Goal: Task Accomplishment & Management: Manage account settings

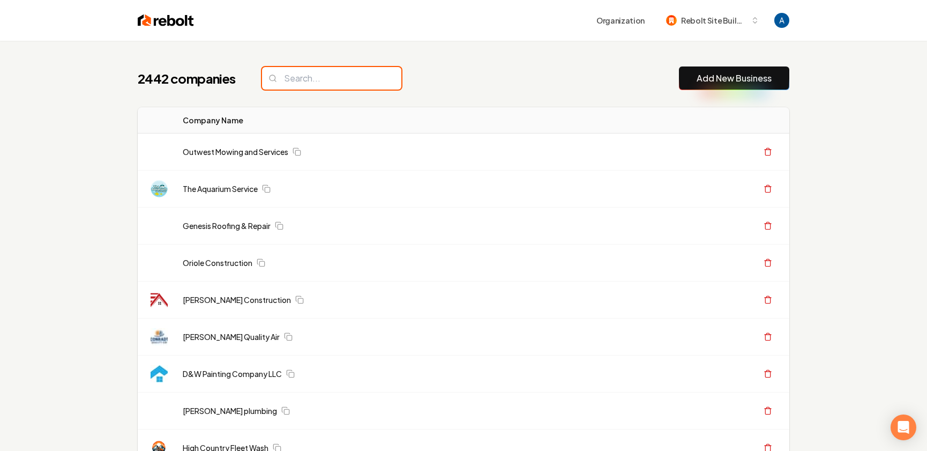
click at [301, 83] on input "search" at bounding box center [331, 78] width 139 height 23
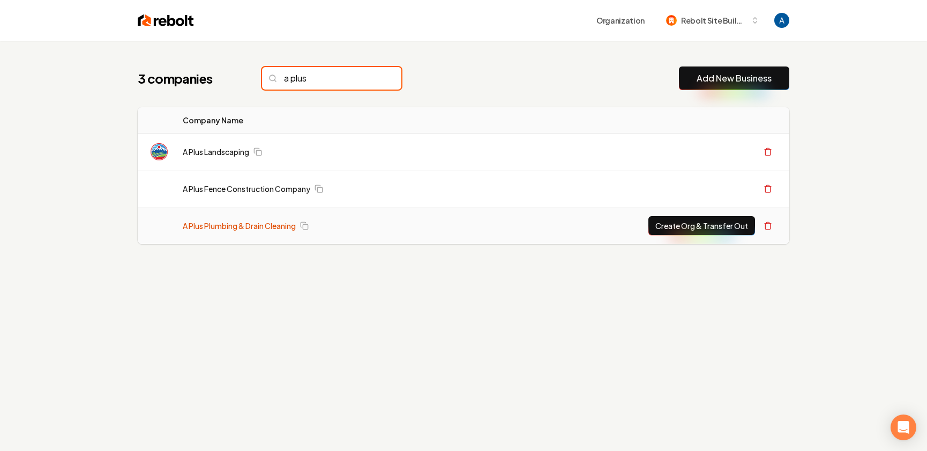
type input "a plus"
click at [253, 224] on link "A Plus Plumbing & Drain Cleaning" at bounding box center [239, 225] width 113 height 11
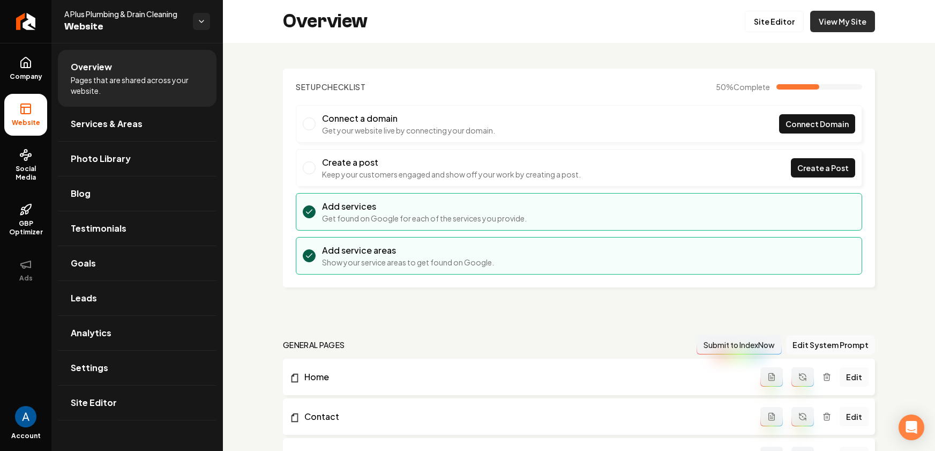
click at [842, 21] on link "View My Site" at bounding box center [842, 21] width 65 height 21
click at [21, 65] on icon at bounding box center [26, 62] width 10 height 10
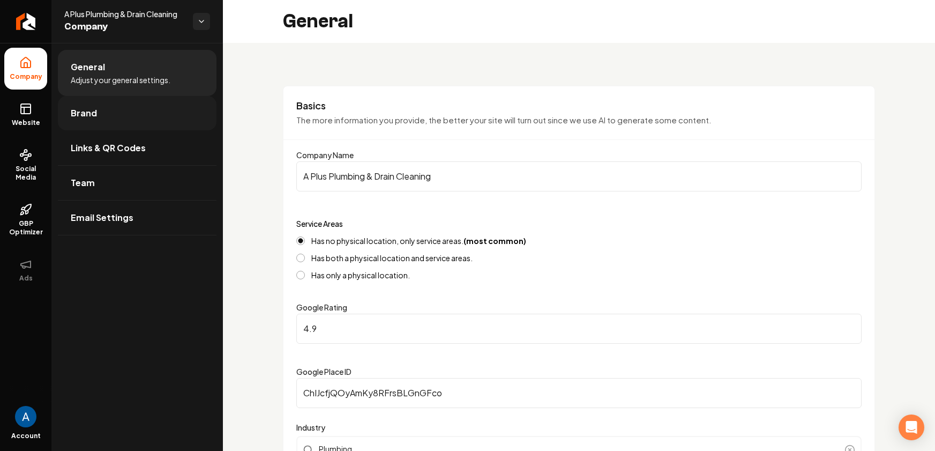
click at [94, 115] on span "Brand" at bounding box center [84, 113] width 26 height 13
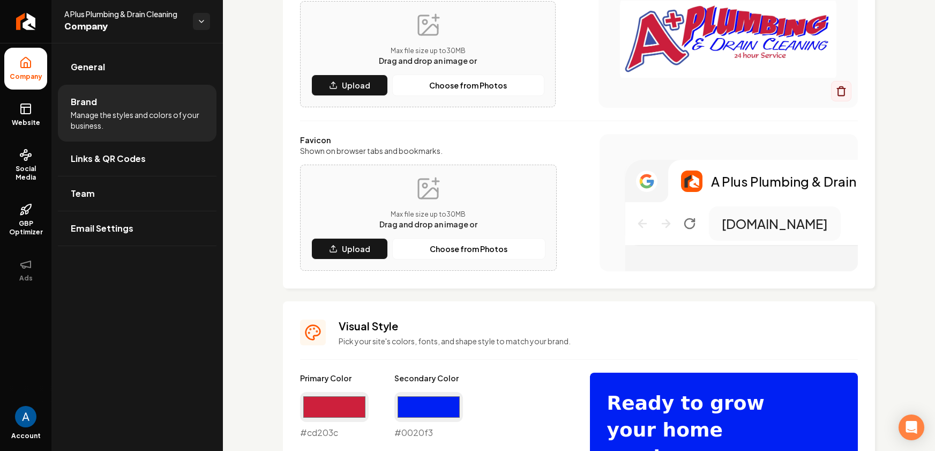
scroll to position [146, 0]
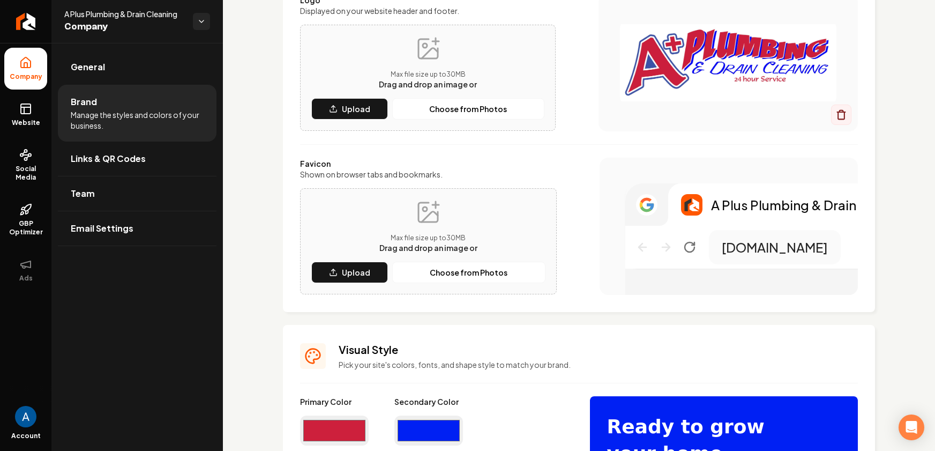
click at [341, 432] on input "#cd203c" at bounding box center [334, 430] width 69 height 30
click at [351, 428] on input "#3b52a8" at bounding box center [334, 430] width 69 height 30
type input "#0120f3"
click at [409, 434] on input "#0020f3" at bounding box center [428, 430] width 69 height 30
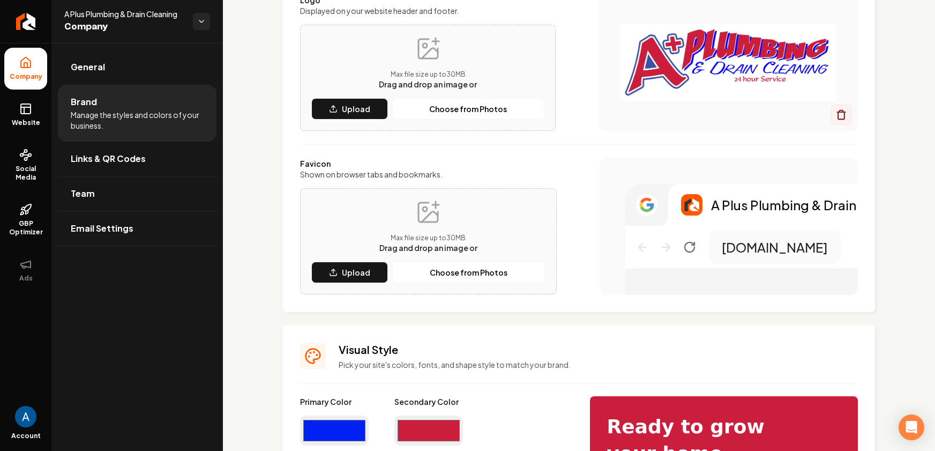
type input "#cb1e3d"
click at [610, 342] on h3 "Visual Style" at bounding box center [598, 349] width 519 height 15
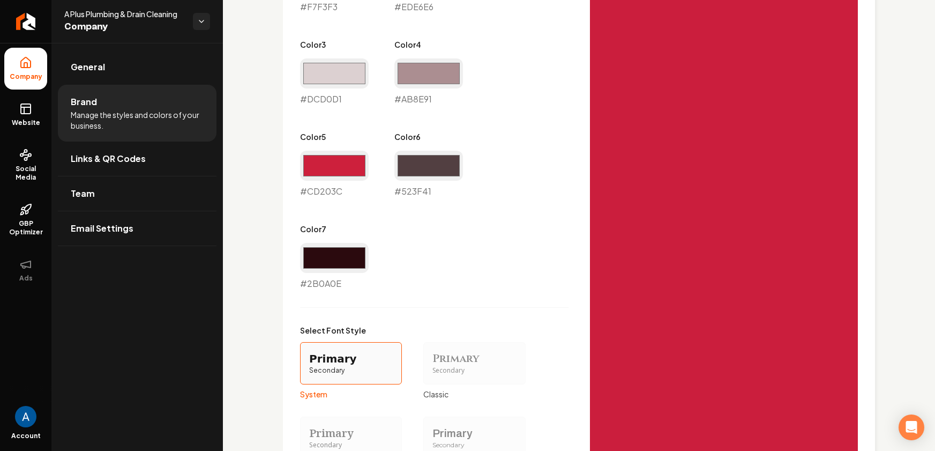
scroll to position [922, 0]
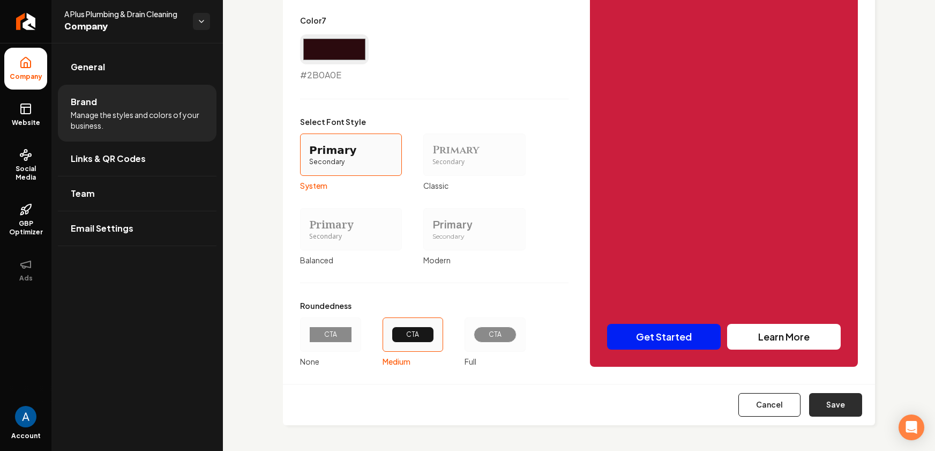
click at [824, 399] on button "Save" at bounding box center [835, 405] width 53 height 24
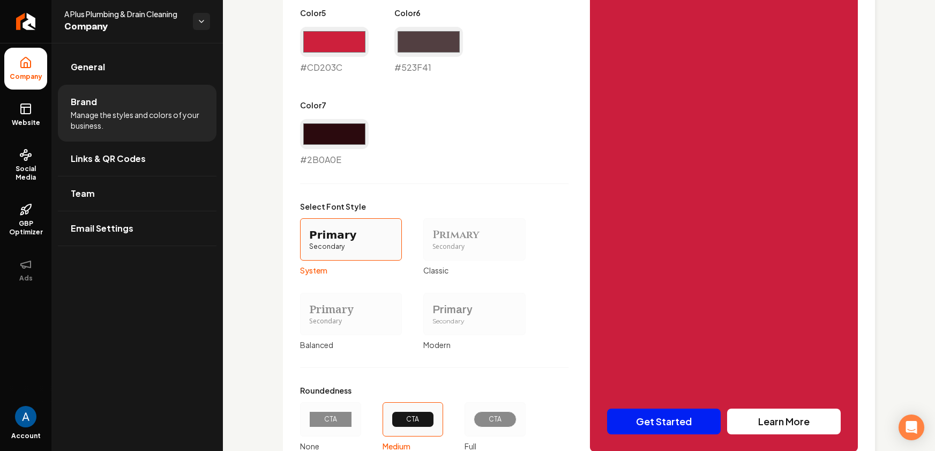
type input "#f7f3f3"
type input "#ede6e6"
type input "#dcd0d1"
type input "#ab8e91"
type input "#cd203c"
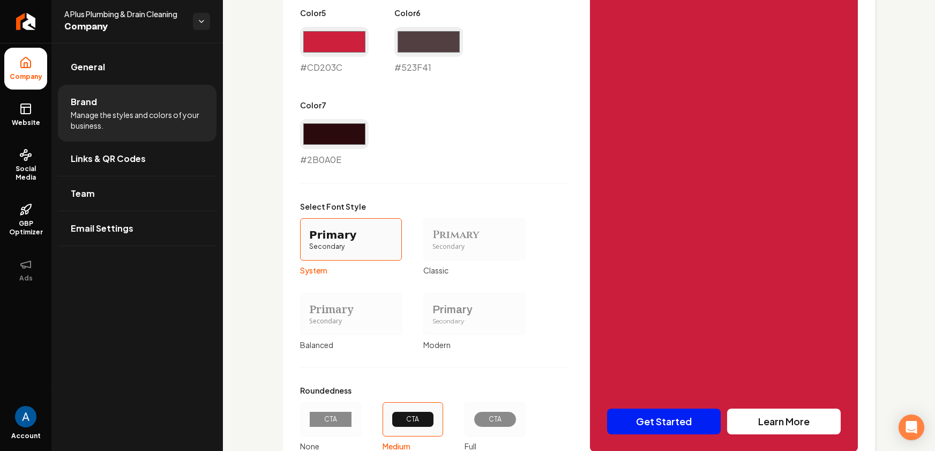
type input "#523f41"
type input "#2b0a0e"
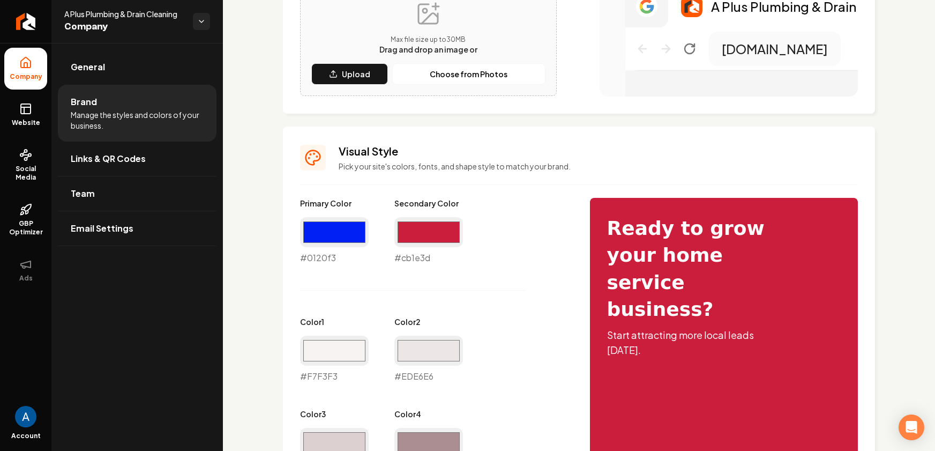
scroll to position [0, 0]
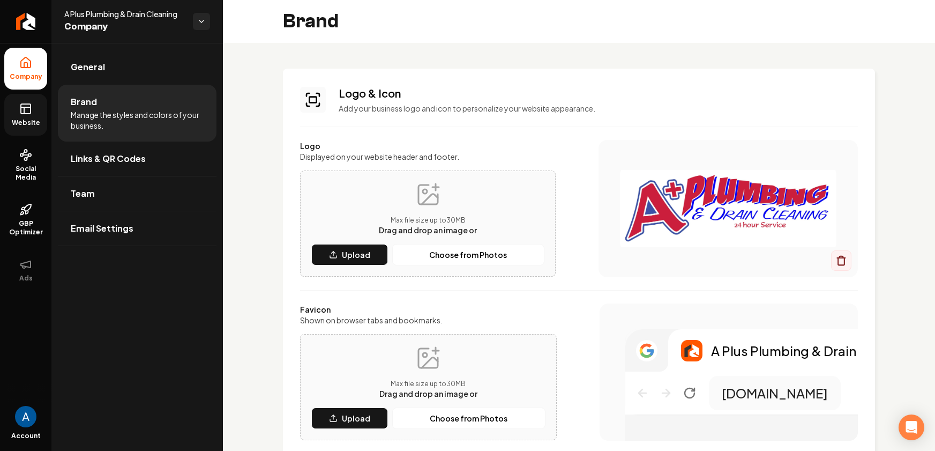
click at [26, 104] on rect at bounding box center [26, 109] width 10 height 10
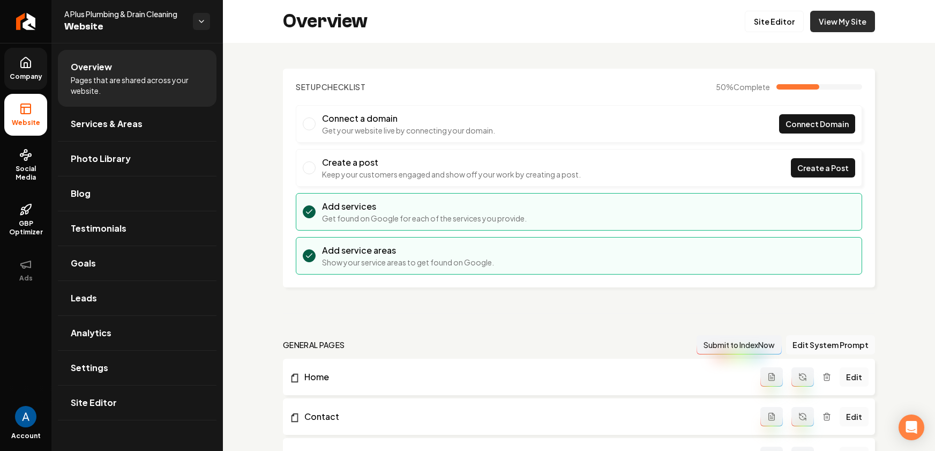
click at [824, 25] on link "View My Site" at bounding box center [842, 21] width 65 height 21
click at [761, 20] on link "Site Editor" at bounding box center [774, 21] width 59 height 21
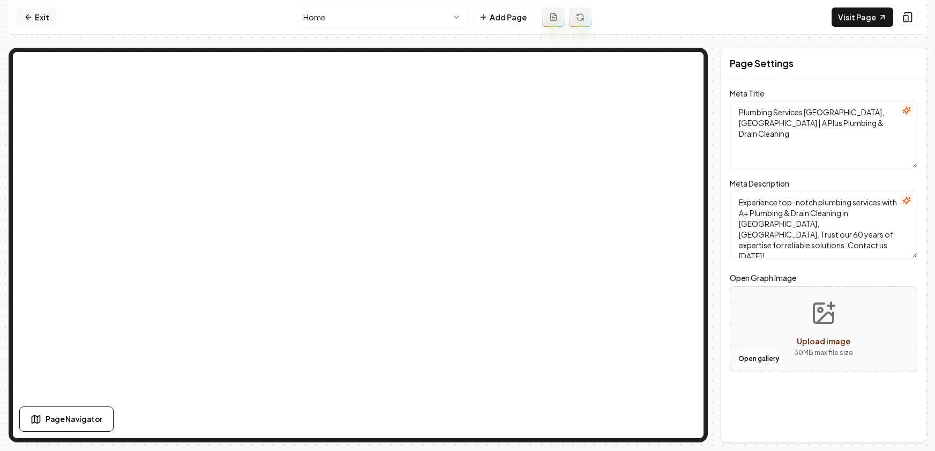
click at [50, 21] on link "Exit" at bounding box center [36, 17] width 39 height 19
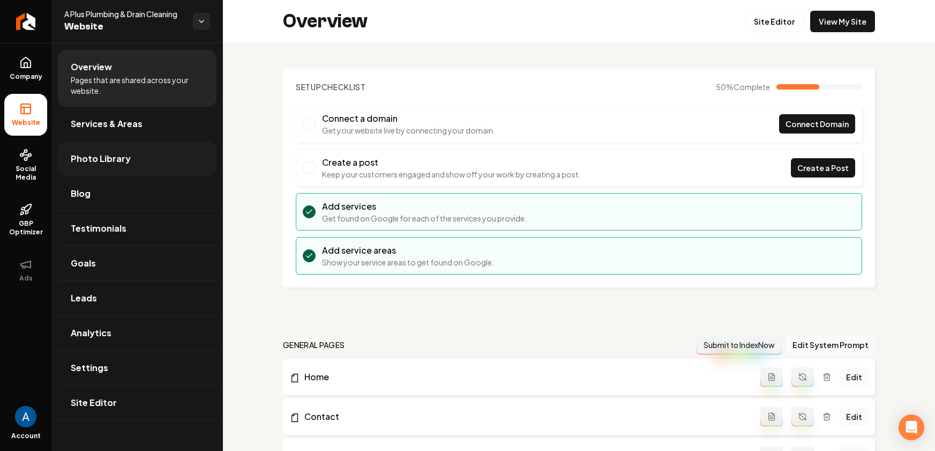
click at [102, 149] on link "Photo Library" at bounding box center [137, 158] width 159 height 34
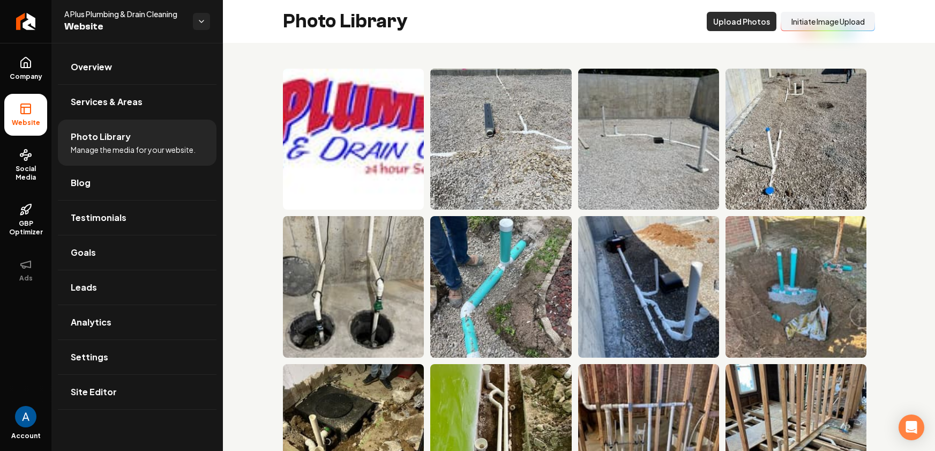
click at [729, 26] on button "Upload Photos" at bounding box center [742, 21] width 70 height 19
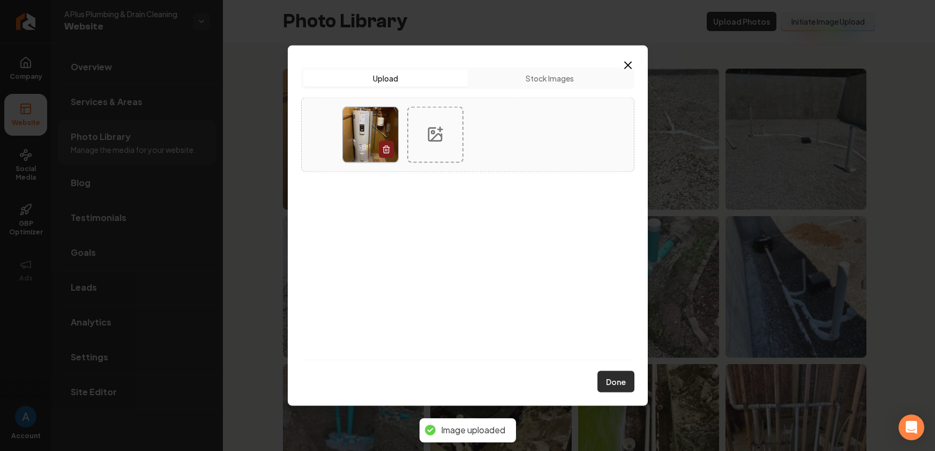
click at [617, 388] on button "Done" at bounding box center [615, 381] width 37 height 21
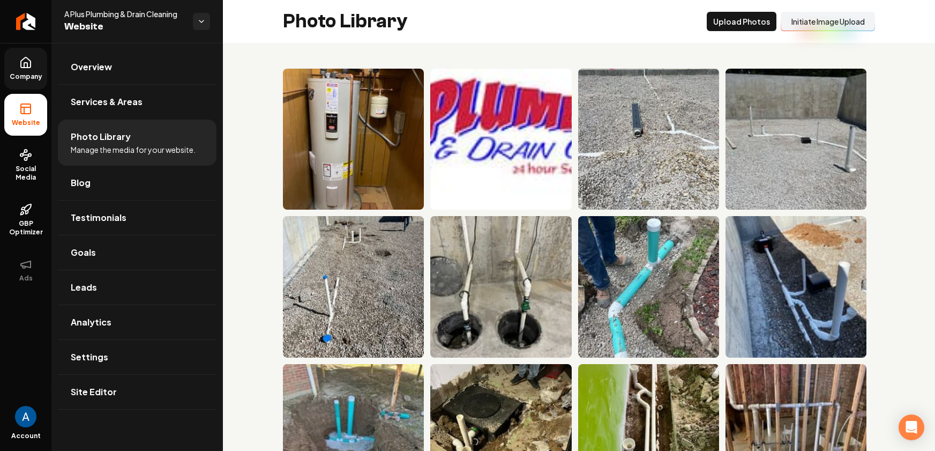
click at [32, 72] on span "Company" at bounding box center [25, 76] width 41 height 9
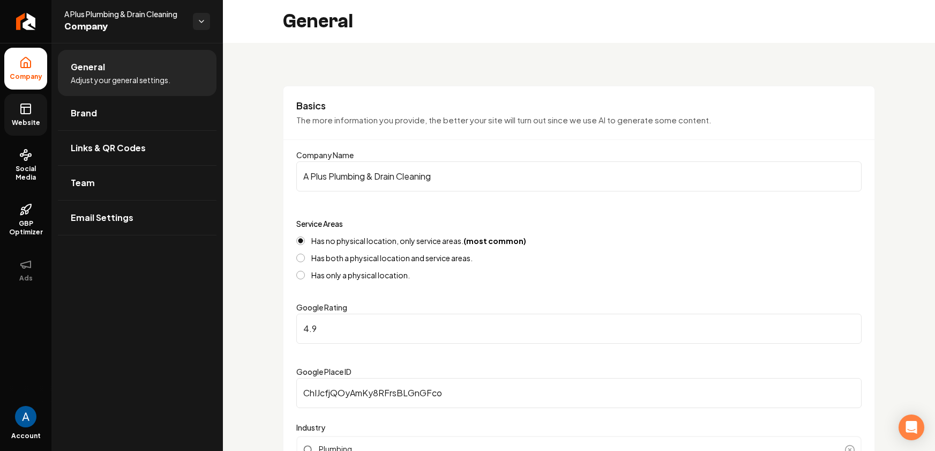
click at [22, 118] on span "Website" at bounding box center [26, 122] width 37 height 9
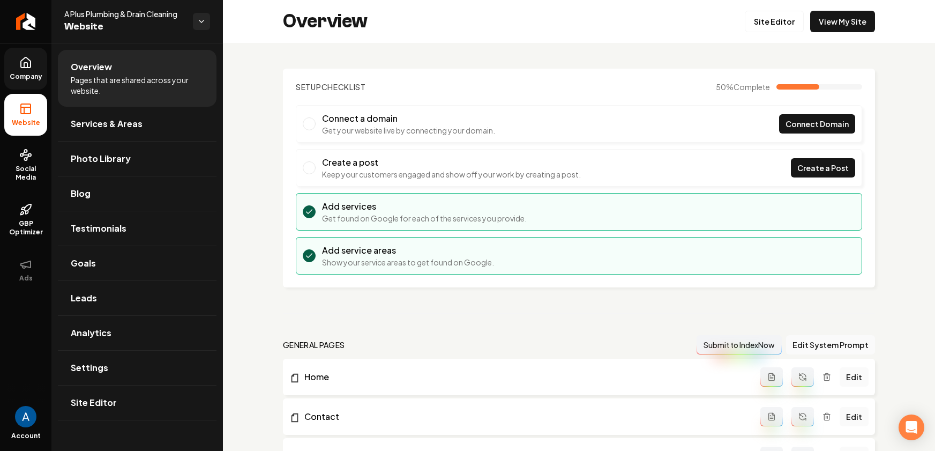
click at [90, 84] on span "Pages that are shared across your website." at bounding box center [137, 84] width 133 height 21
click at [802, 16] on div "Site Editor View My Site" at bounding box center [810, 21] width 130 height 21
click at [775, 19] on link "Site Editor" at bounding box center [774, 21] width 59 height 21
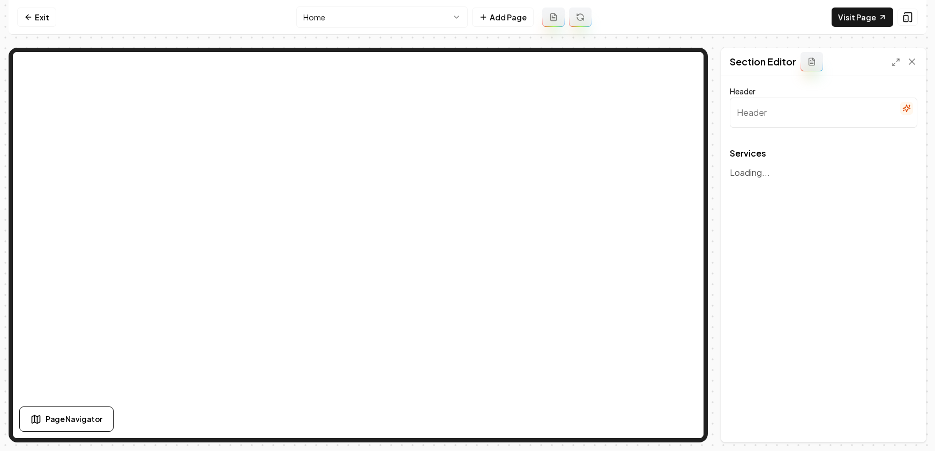
type input "Our Plumbing Solutions"
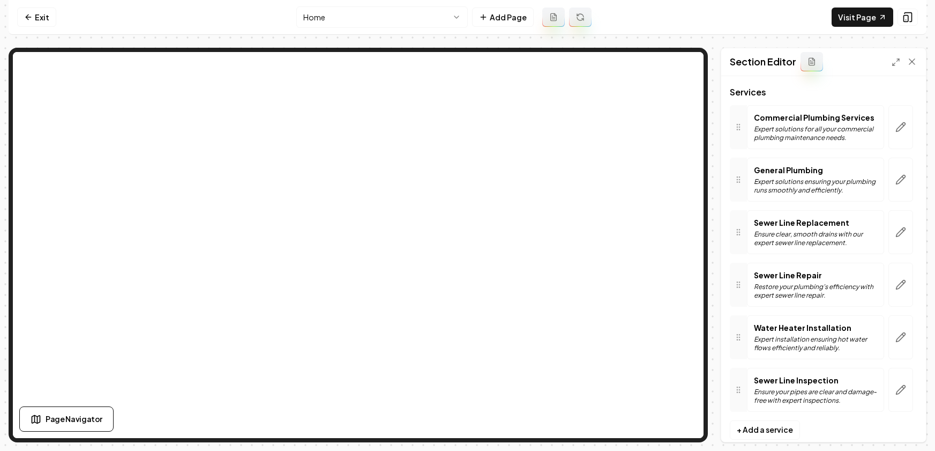
scroll to position [78, 0]
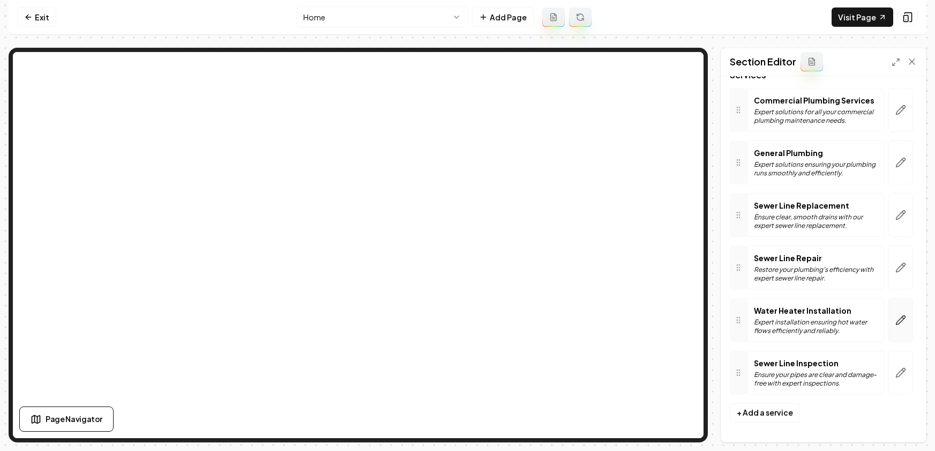
click at [895, 325] on icon "button" at bounding box center [900, 320] width 11 height 11
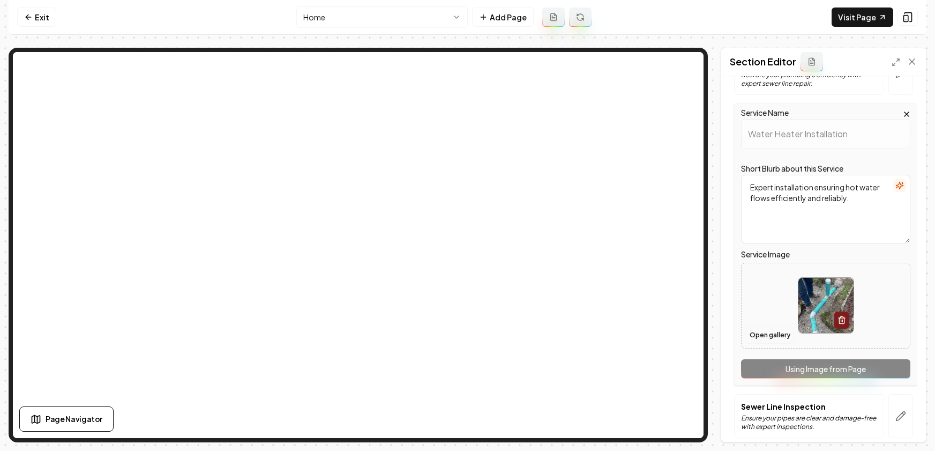
scroll to position [273, 0]
click at [773, 337] on button "Open gallery" at bounding box center [770, 334] width 48 height 17
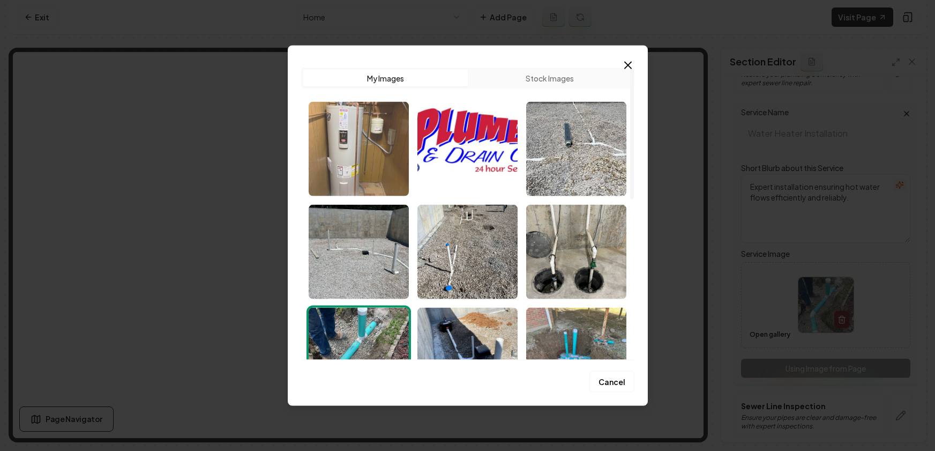
click at [356, 155] on img "Select image image_68cd901e5c7cd75eb8177dd0.webp" at bounding box center [359, 148] width 100 height 94
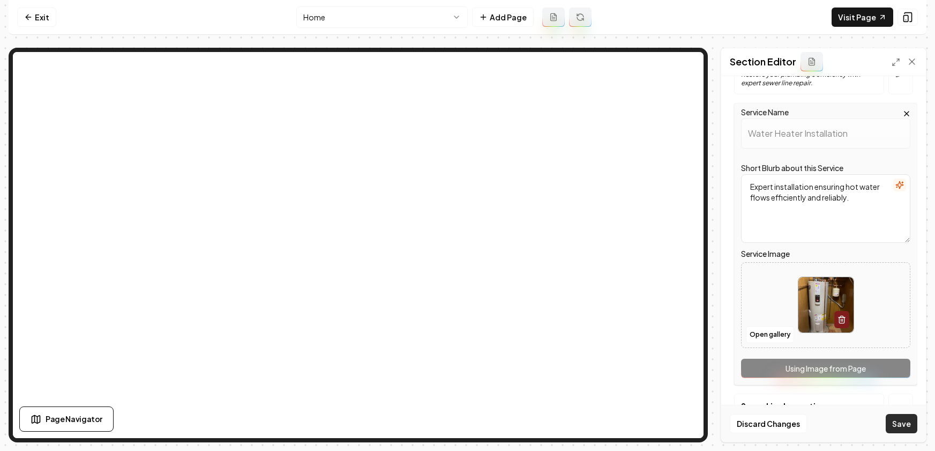
click at [893, 422] on button "Save" at bounding box center [902, 423] width 32 height 19
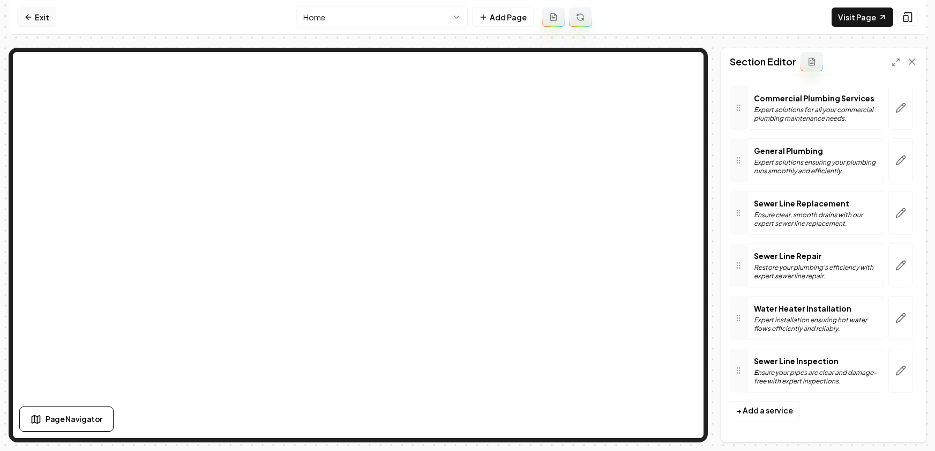
click at [29, 17] on icon at bounding box center [28, 17] width 5 height 0
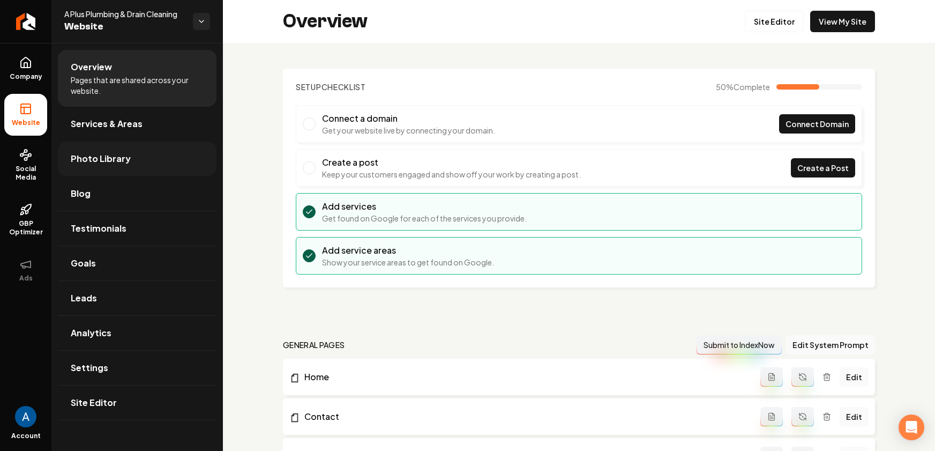
click at [93, 157] on span "Photo Library" at bounding box center [101, 158] width 60 height 13
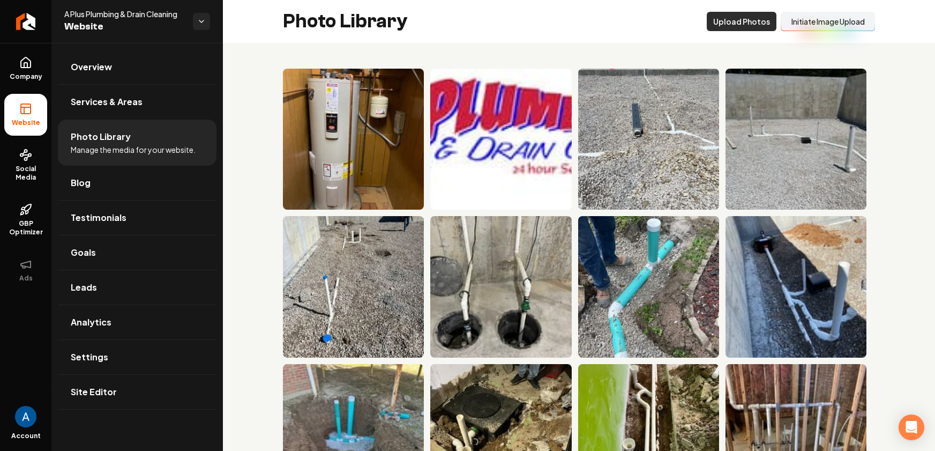
click at [755, 20] on button "Upload Photos" at bounding box center [742, 21] width 70 height 19
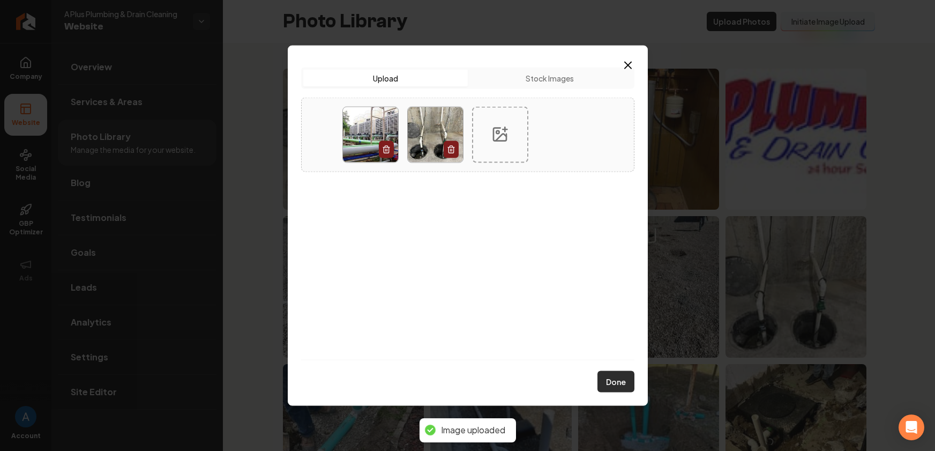
click at [614, 385] on button "Done" at bounding box center [615, 381] width 37 height 21
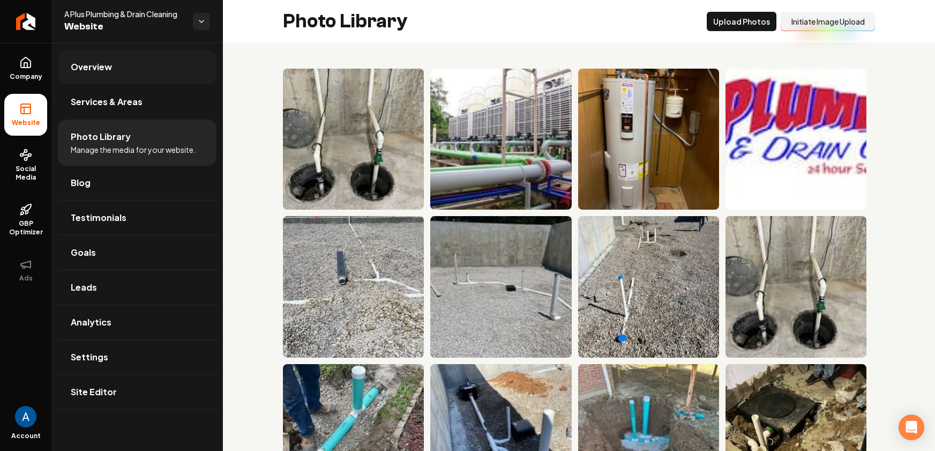
click at [100, 64] on span "Overview" at bounding box center [91, 67] width 41 height 13
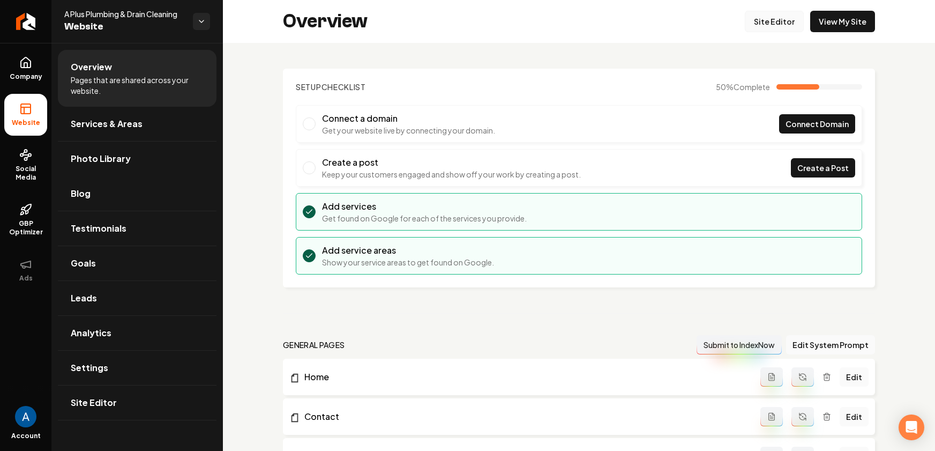
click at [782, 20] on link "Site Editor" at bounding box center [774, 21] width 59 height 21
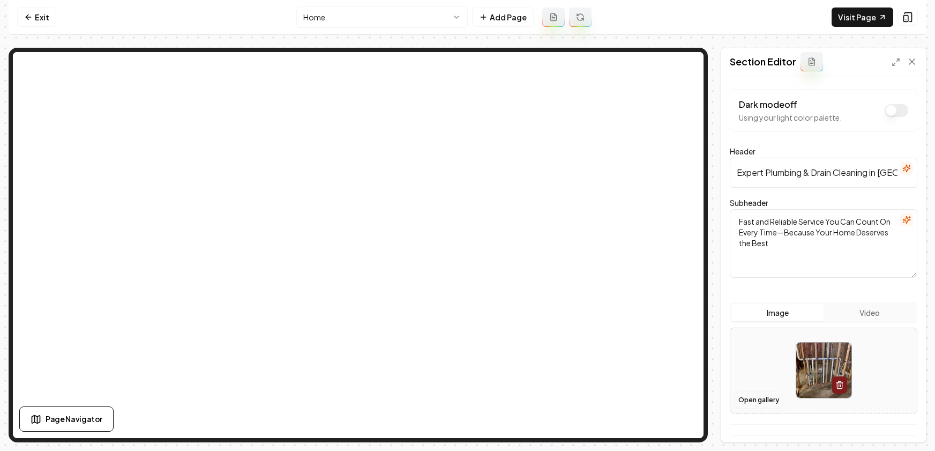
click at [765, 399] on button "Open gallery" at bounding box center [759, 399] width 48 height 17
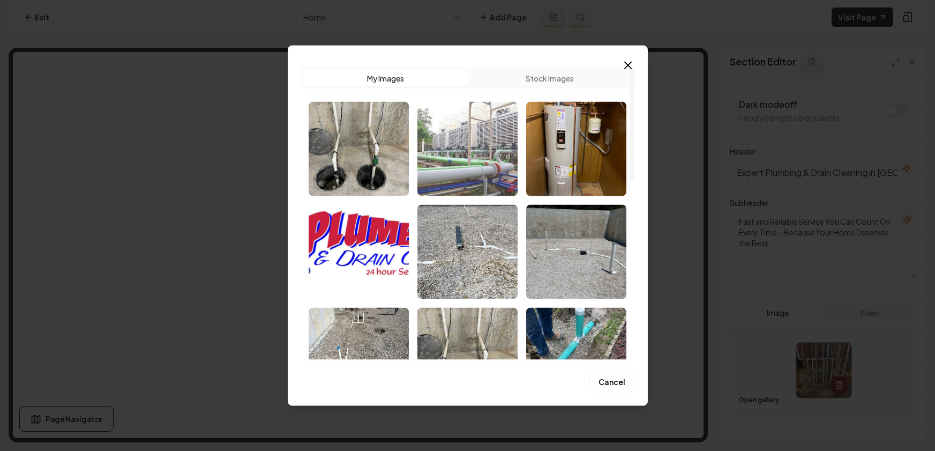
click at [477, 161] on img "Select image image_68cd90905c7cd75eb81a74f1.jpg" at bounding box center [467, 148] width 100 height 94
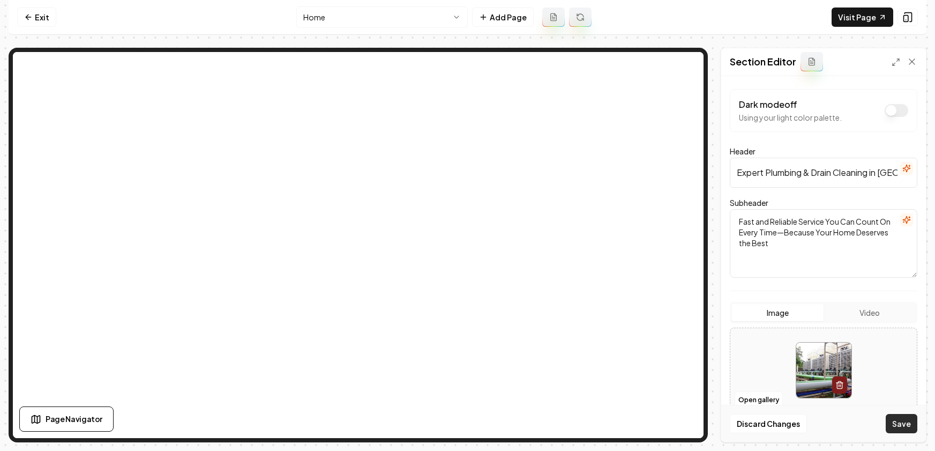
click at [909, 426] on button "Save" at bounding box center [902, 423] width 32 height 19
click at [751, 395] on button "Open gallery" at bounding box center [759, 399] width 48 height 17
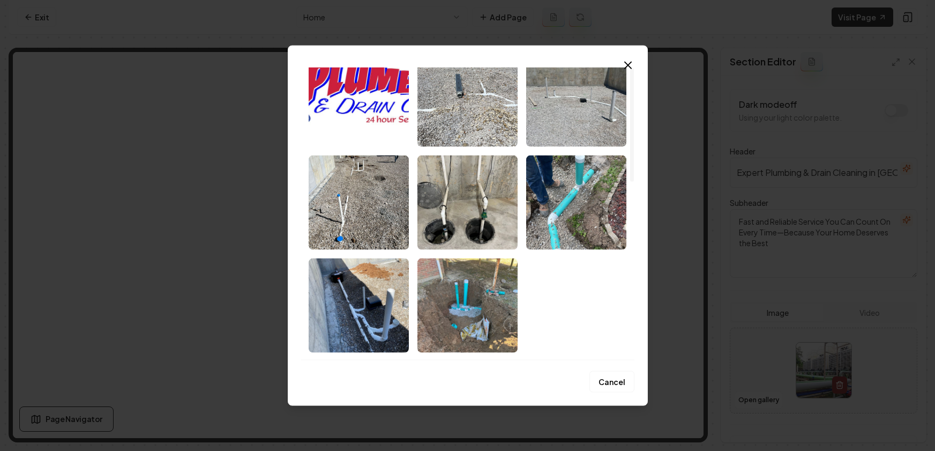
scroll to position [458, 0]
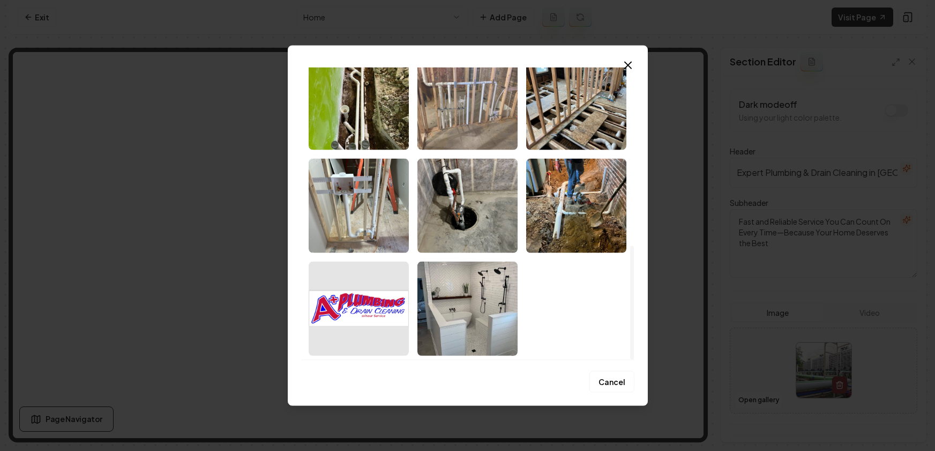
click at [438, 108] on img "Select image image_68caf8d45c7cd75eb868fdfb.jpeg" at bounding box center [467, 102] width 100 height 94
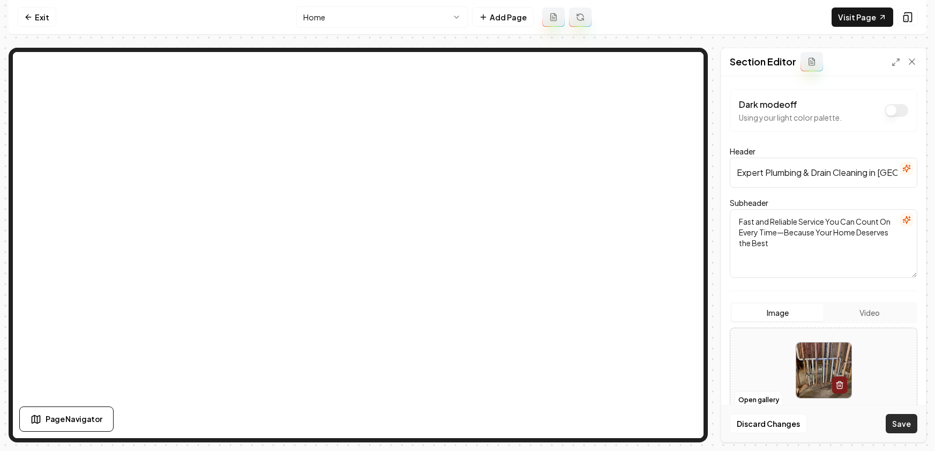
click at [901, 423] on button "Save" at bounding box center [902, 423] width 32 height 19
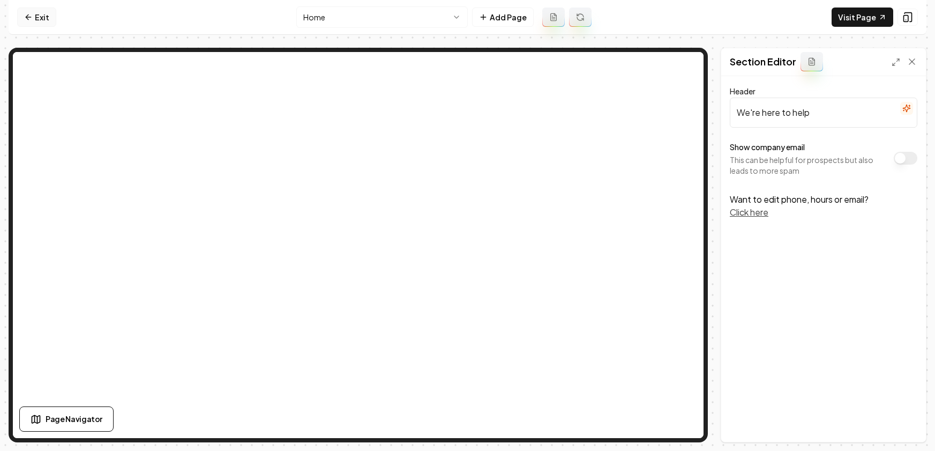
click at [42, 14] on link "Exit" at bounding box center [36, 17] width 39 height 19
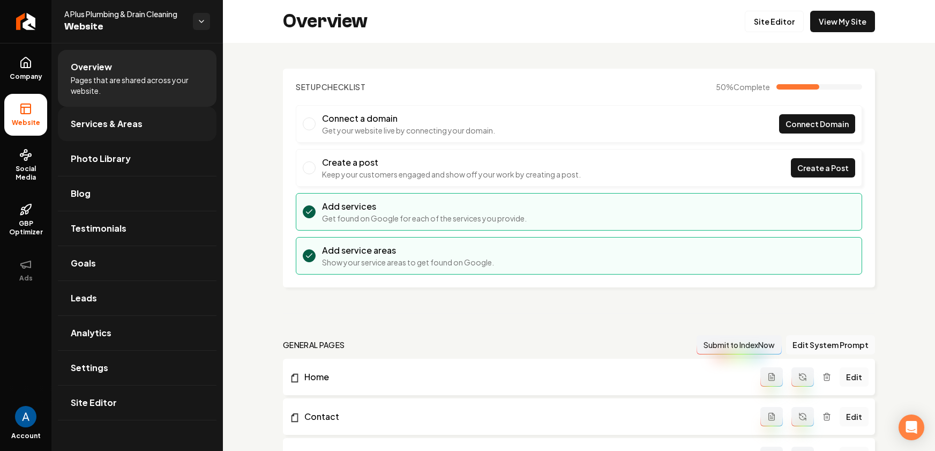
click at [119, 127] on span "Services & Areas" at bounding box center [107, 123] width 72 height 13
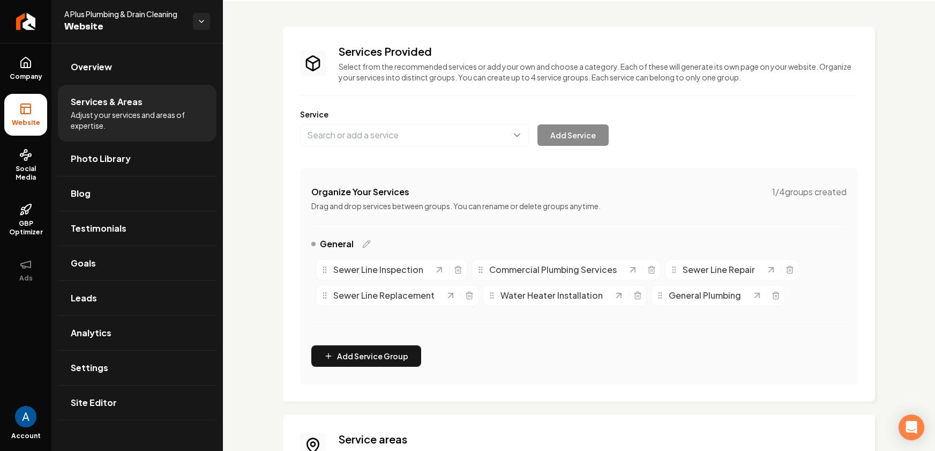
scroll to position [192, 0]
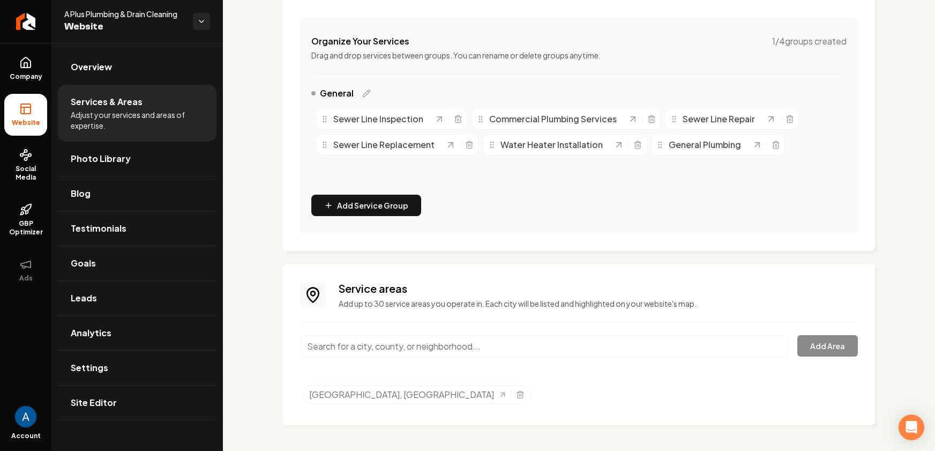
click at [468, 346] on input "Main content area" at bounding box center [544, 346] width 489 height 23
click at [424, 394] on div "[GEOGRAPHIC_DATA], [GEOGRAPHIC_DATA]" at bounding box center [416, 394] width 229 height 18
click at [516, 392] on icon "Selected tags" at bounding box center [520, 394] width 9 height 9
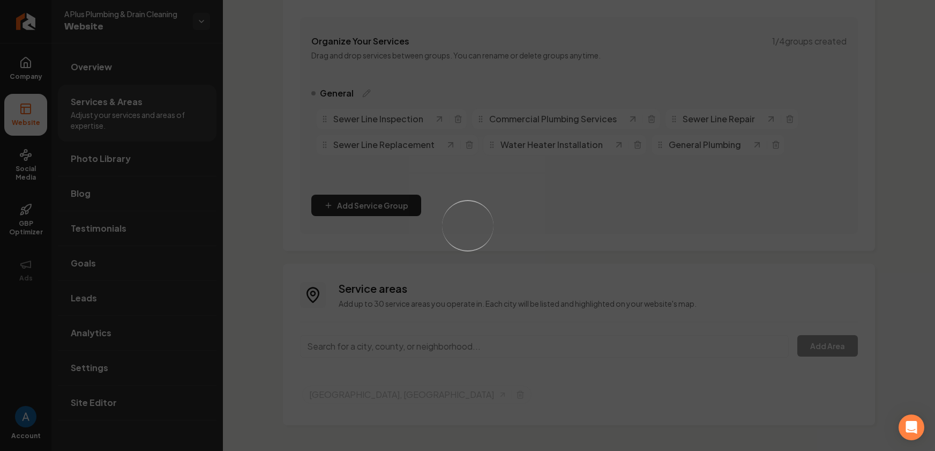
click at [423, 350] on div "Loading..." at bounding box center [467, 225] width 935 height 451
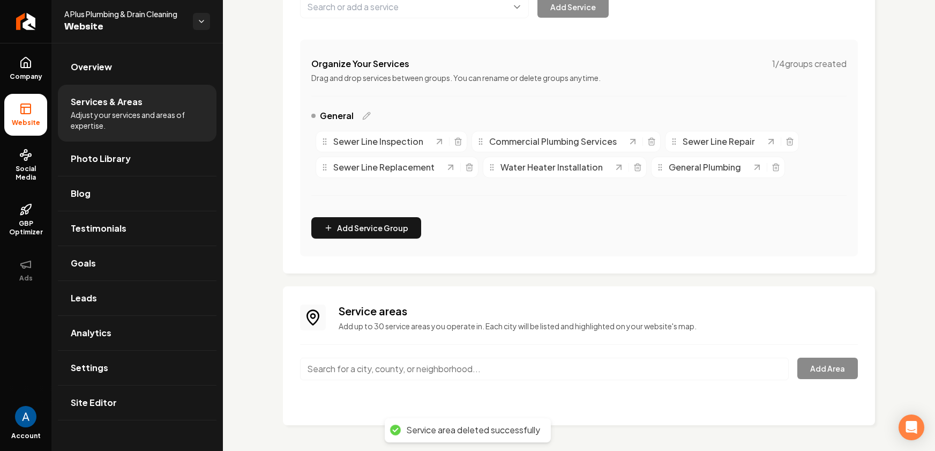
scroll to position [170, 0]
click at [423, 350] on div "Service areas Add up to 30 service areas you operate in. Each city will be list…" at bounding box center [579, 355] width 558 height 104
click at [419, 365] on input "Main content area" at bounding box center [544, 368] width 489 height 23
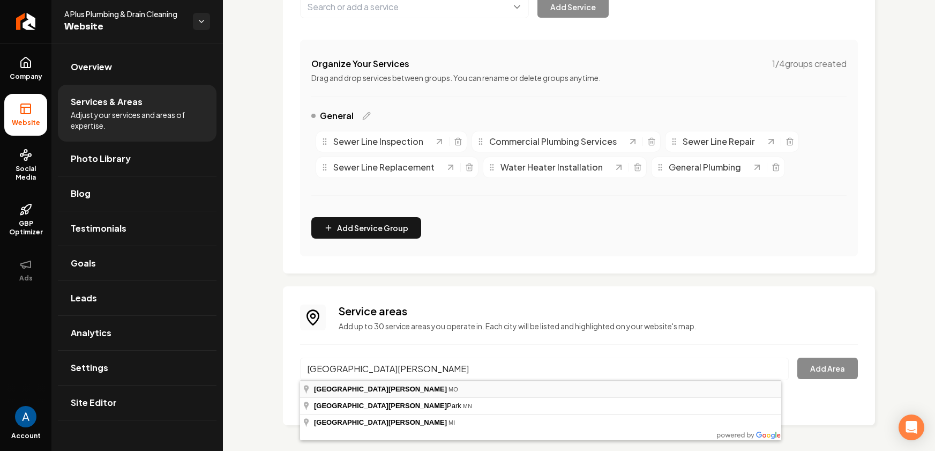
type input "[GEOGRAPHIC_DATA], [GEOGRAPHIC_DATA]"
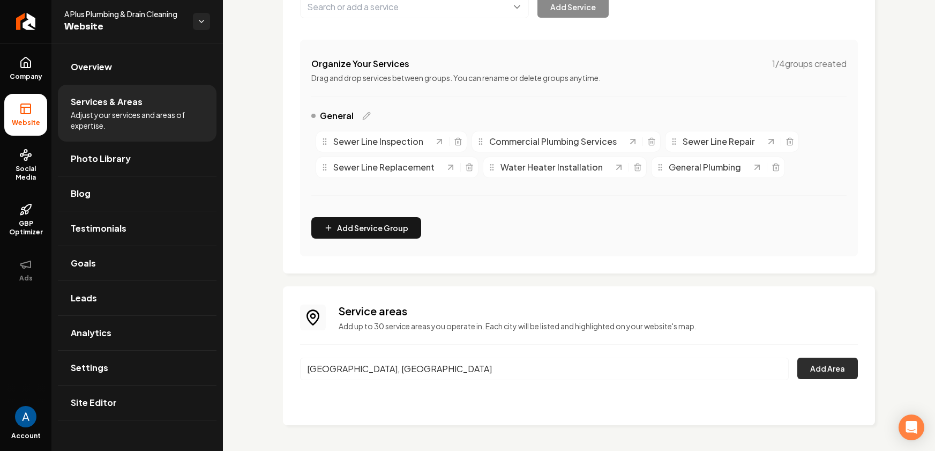
click at [826, 375] on button "Add Area" at bounding box center [827, 367] width 61 height 21
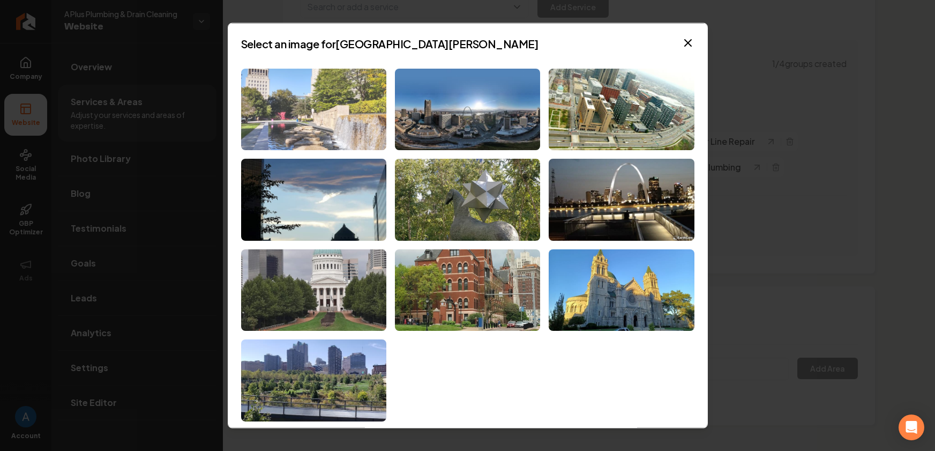
click at [316, 100] on img at bounding box center [313, 109] width 145 height 82
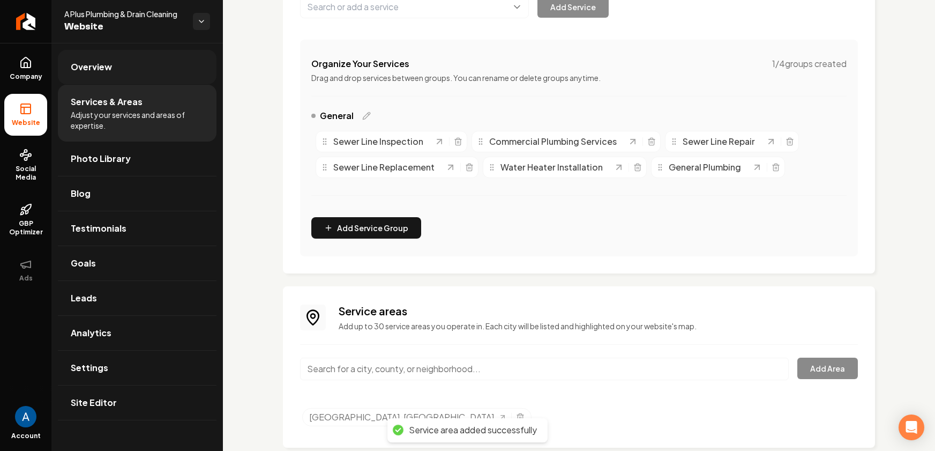
click at [100, 72] on span "Overview" at bounding box center [91, 67] width 41 height 13
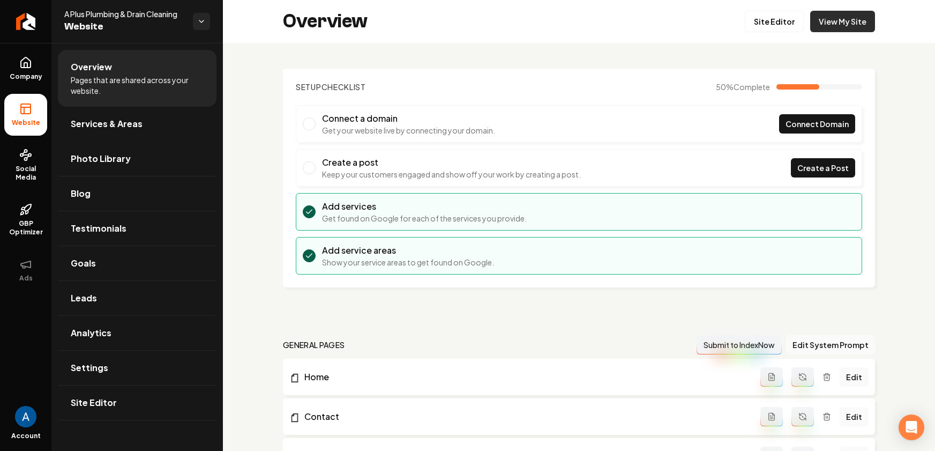
click at [842, 28] on link "View My Site" at bounding box center [842, 21] width 65 height 21
click at [124, 126] on span "Services & Areas" at bounding box center [107, 123] width 72 height 13
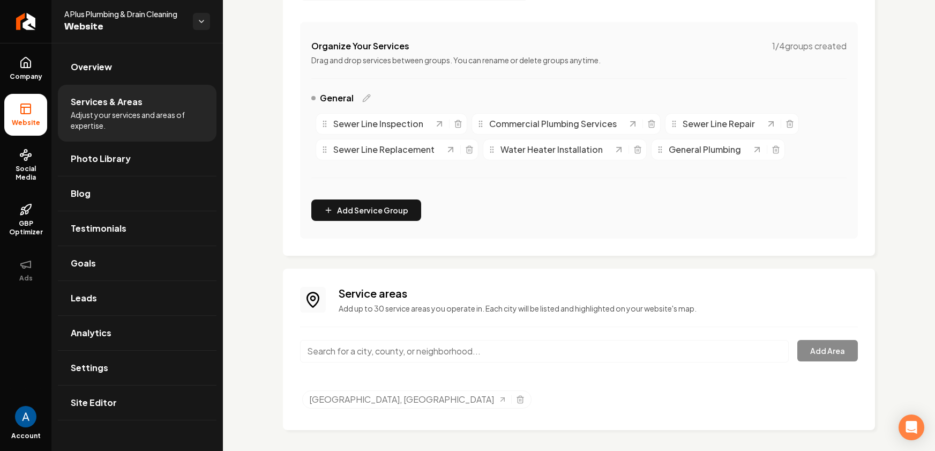
scroll to position [192, 0]
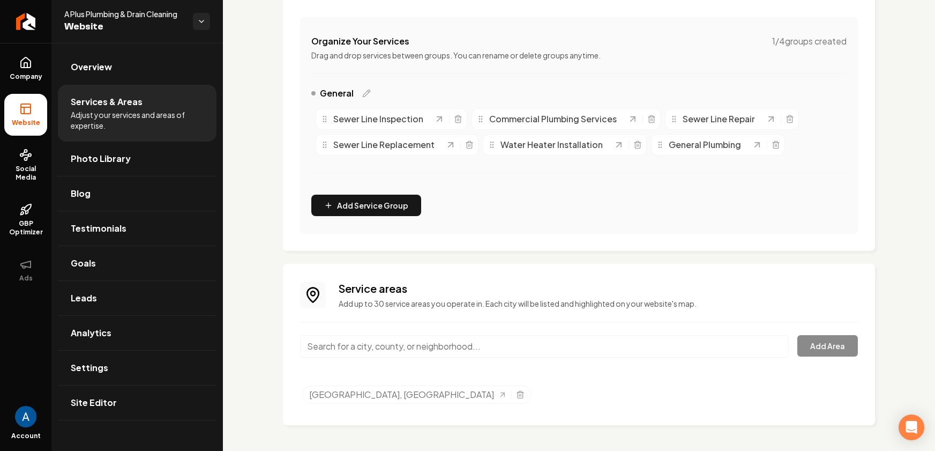
click at [423, 350] on input "Main content area" at bounding box center [544, 346] width 489 height 23
type input "H"
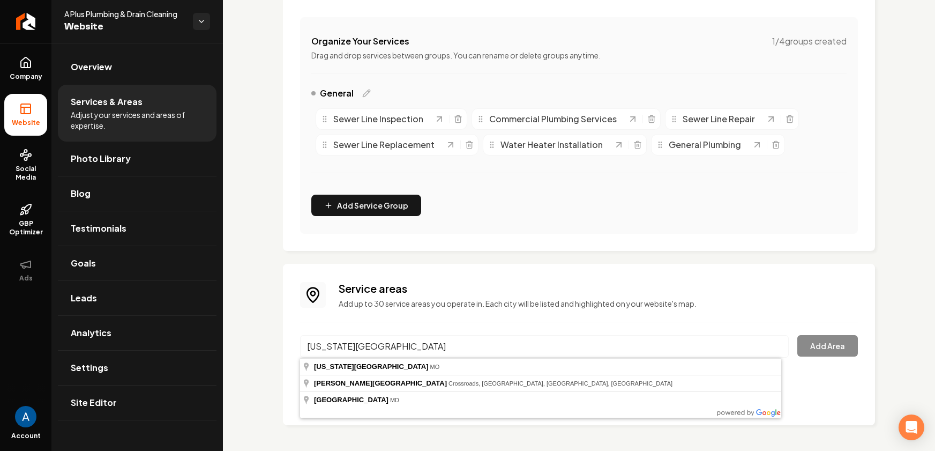
type input "[US_STATE][GEOGRAPHIC_DATA], [GEOGRAPHIC_DATA]"
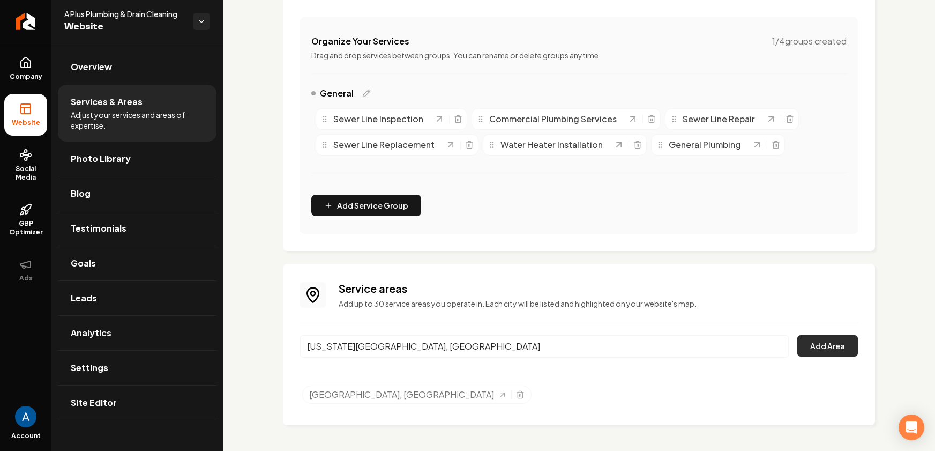
click at [799, 344] on button "Add Area" at bounding box center [827, 345] width 61 height 21
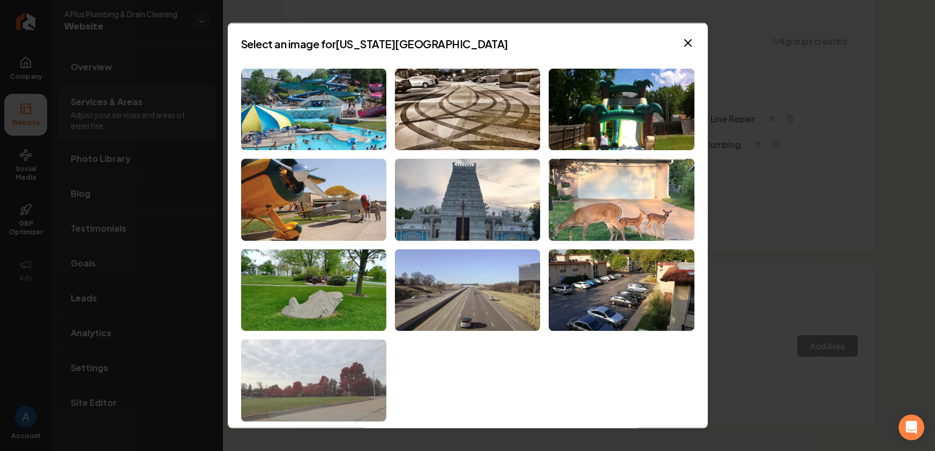
click at [339, 378] on img at bounding box center [313, 380] width 145 height 82
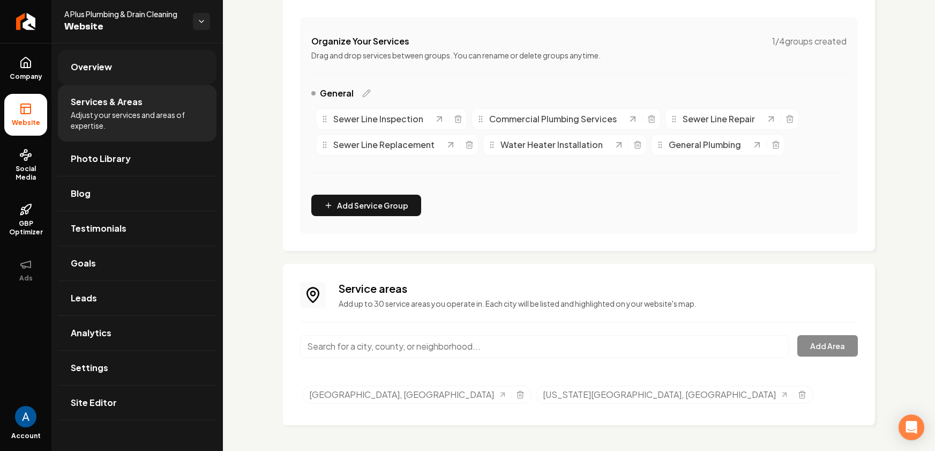
click at [88, 70] on span "Overview" at bounding box center [91, 67] width 41 height 13
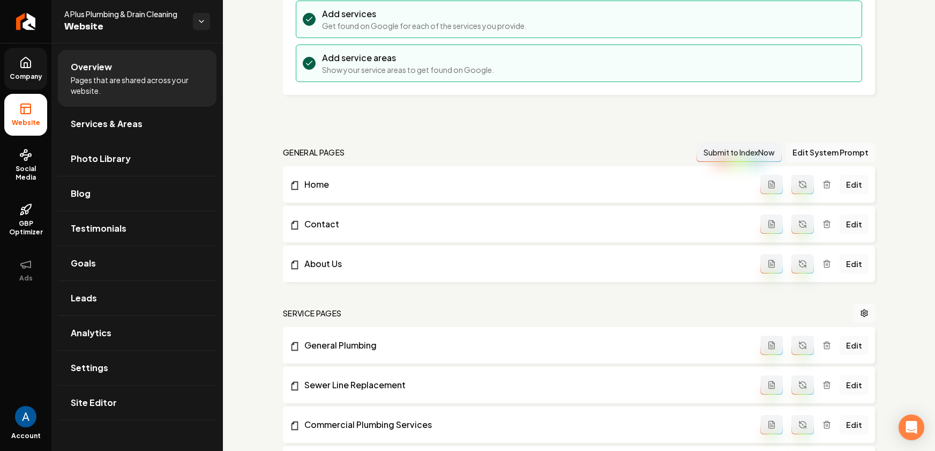
click at [32, 76] on span "Company" at bounding box center [25, 76] width 41 height 9
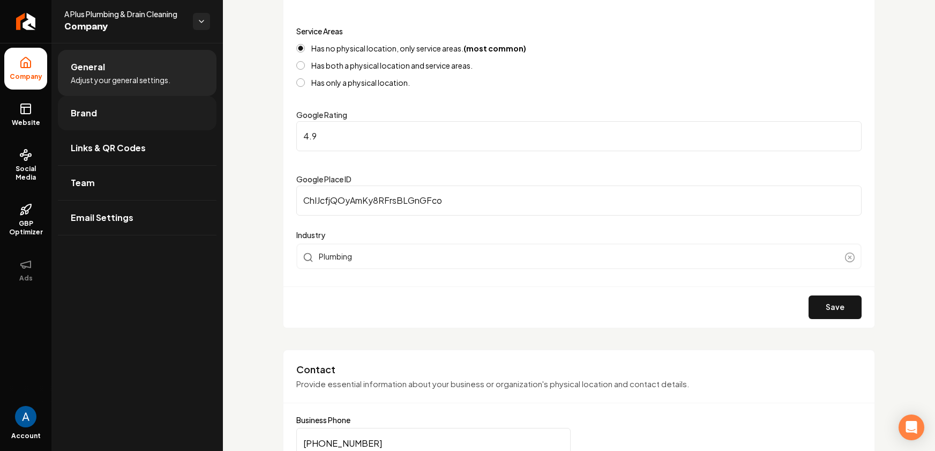
click at [96, 110] on link "Brand" at bounding box center [137, 113] width 159 height 34
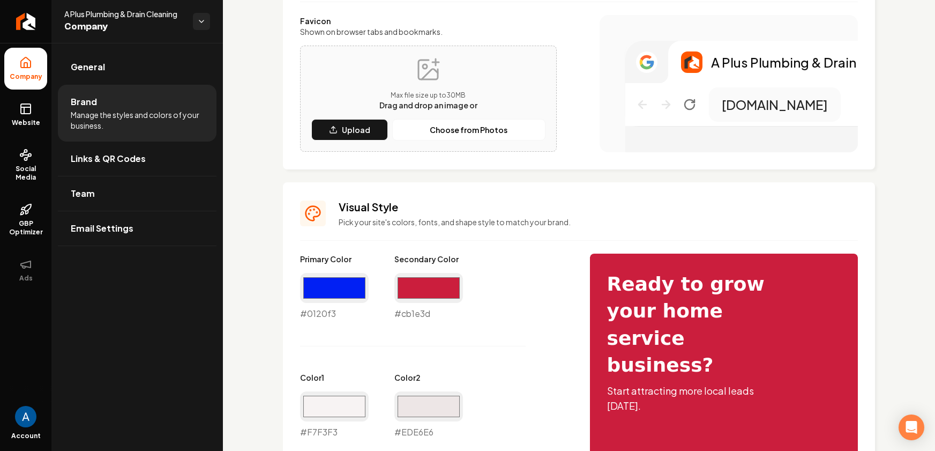
scroll to position [297, 0]
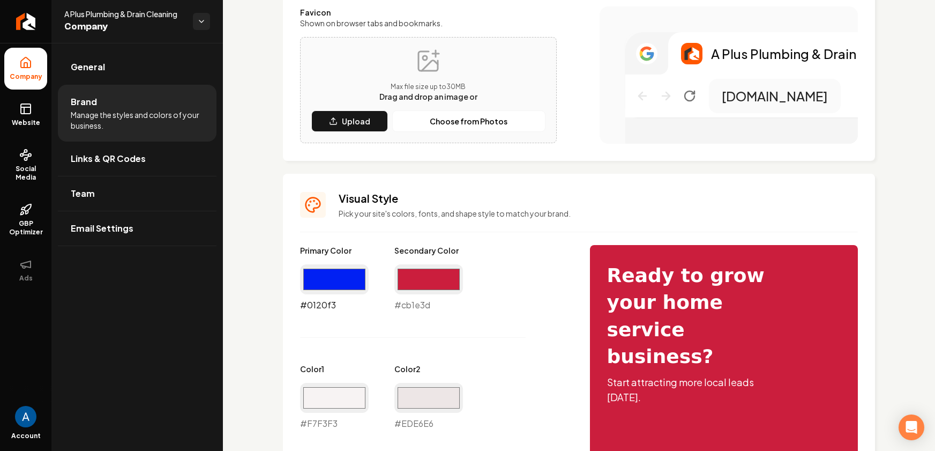
click at [339, 288] on input "#0120f3" at bounding box center [334, 279] width 69 height 30
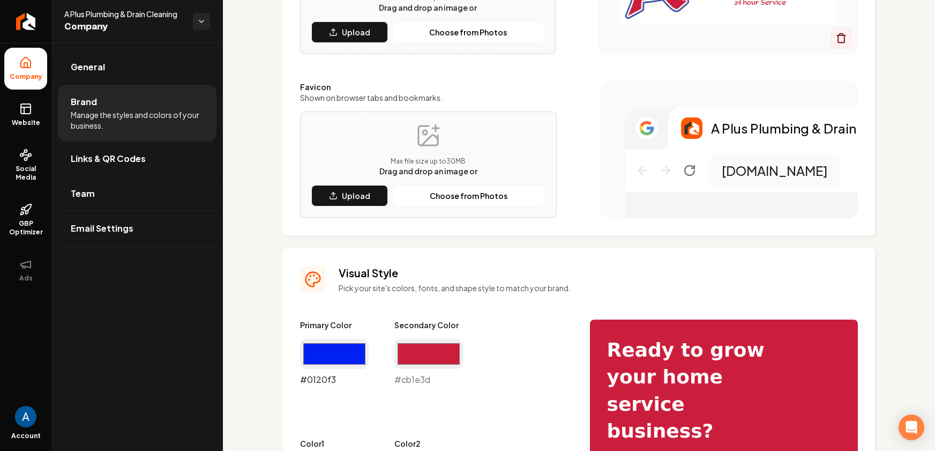
scroll to position [252, 0]
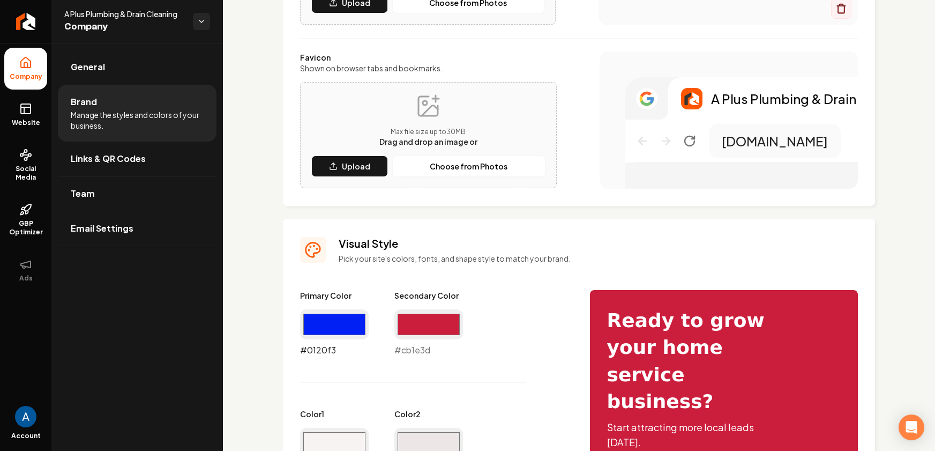
drag, startPoint x: 340, startPoint y: 327, endPoint x: 330, endPoint y: 328, distance: 10.2
click at [340, 327] on input "#0120f3" at bounding box center [334, 324] width 69 height 30
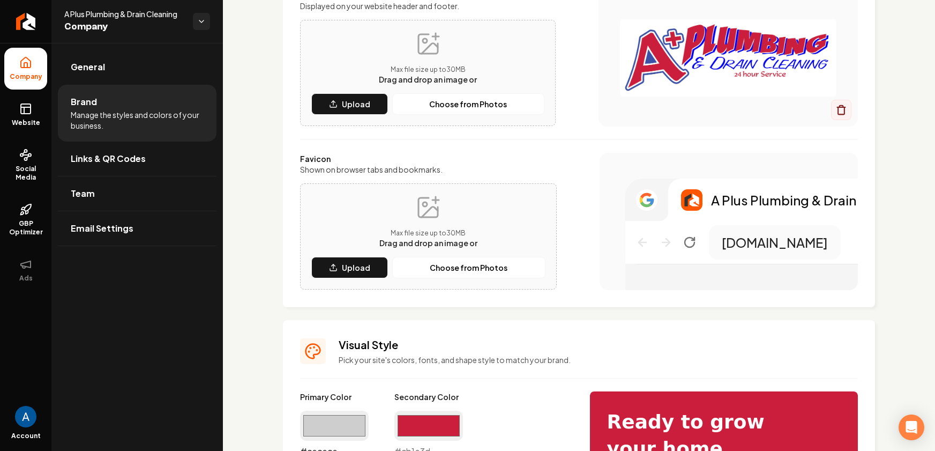
scroll to position [163, 0]
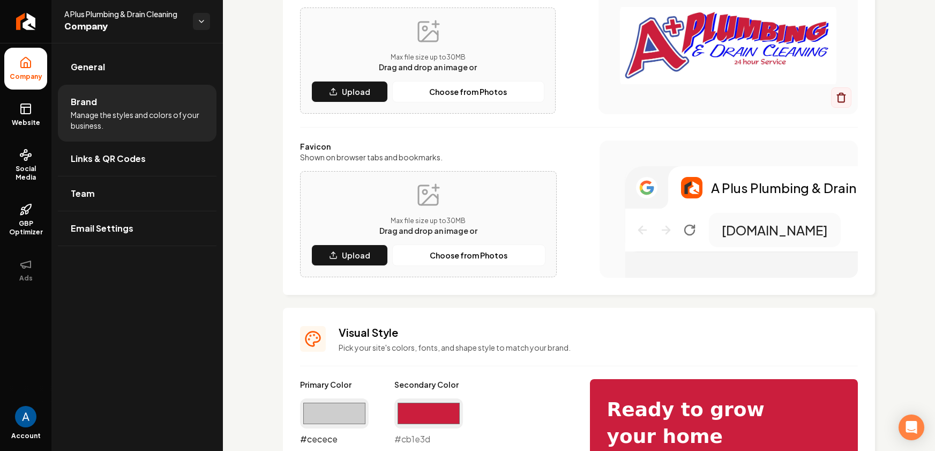
click at [349, 405] on input "#cecece" at bounding box center [334, 413] width 69 height 30
type input "#3b52a9"
click at [589, 332] on h3 "Visual Style" at bounding box center [598, 332] width 519 height 15
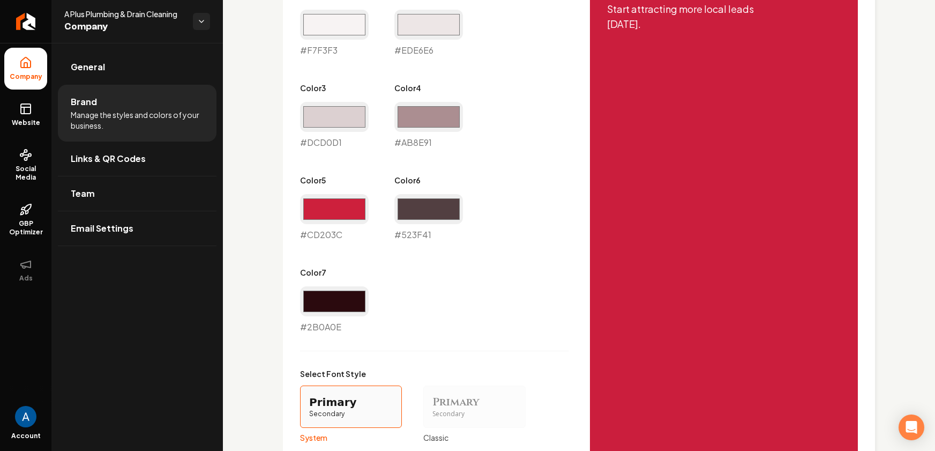
scroll to position [922, 0]
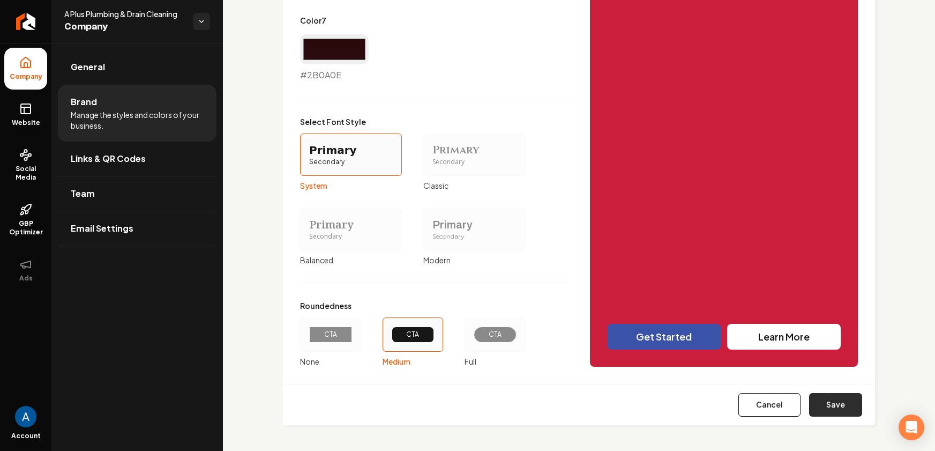
click at [846, 406] on button "Save" at bounding box center [835, 405] width 53 height 24
type input "#f7f3f3"
type input "#ede6e6"
type input "#dcd0d1"
type input "#ab8e91"
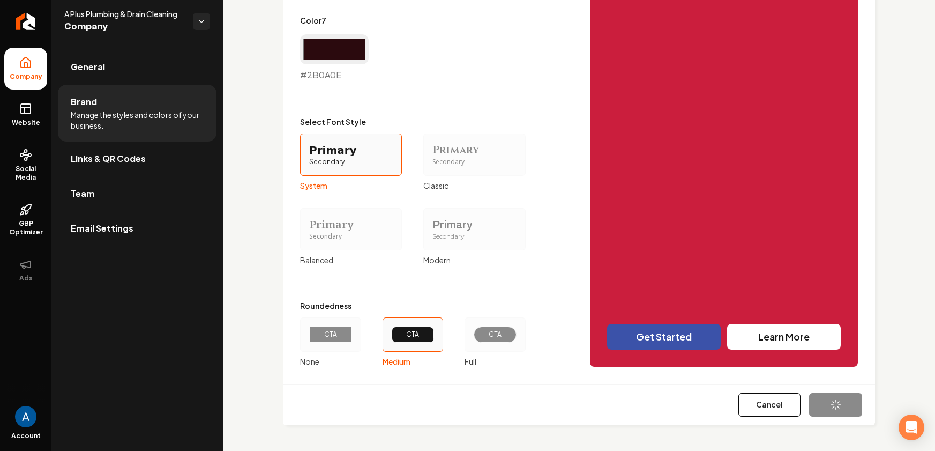
type input "#cd203c"
type input "#523f41"
type input "#2b0a0e"
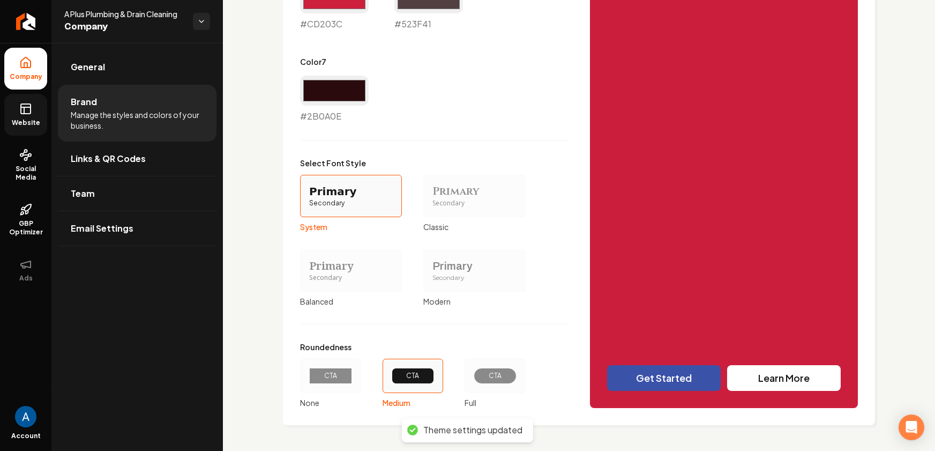
click at [26, 108] on icon at bounding box center [25, 108] width 13 height 13
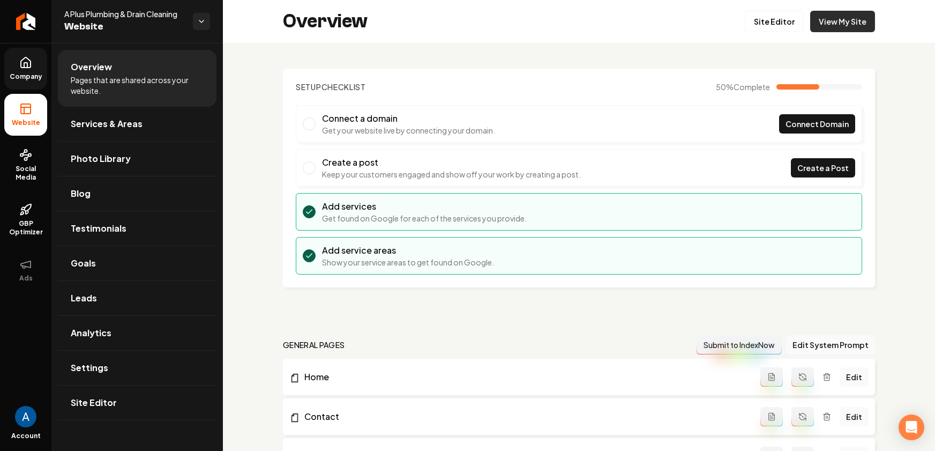
click at [837, 18] on link "View My Site" at bounding box center [842, 21] width 65 height 21
click at [750, 24] on link "Site Editor" at bounding box center [774, 21] width 59 height 21
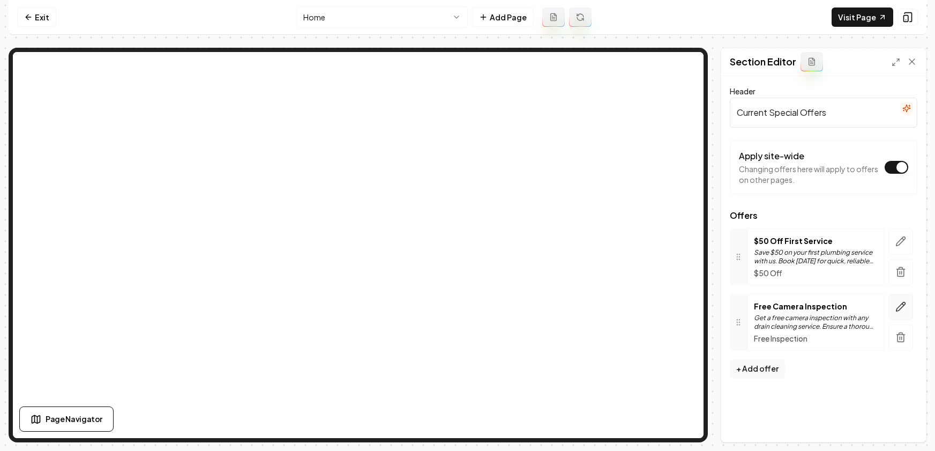
click at [901, 308] on icon "button" at bounding box center [900, 306] width 9 height 9
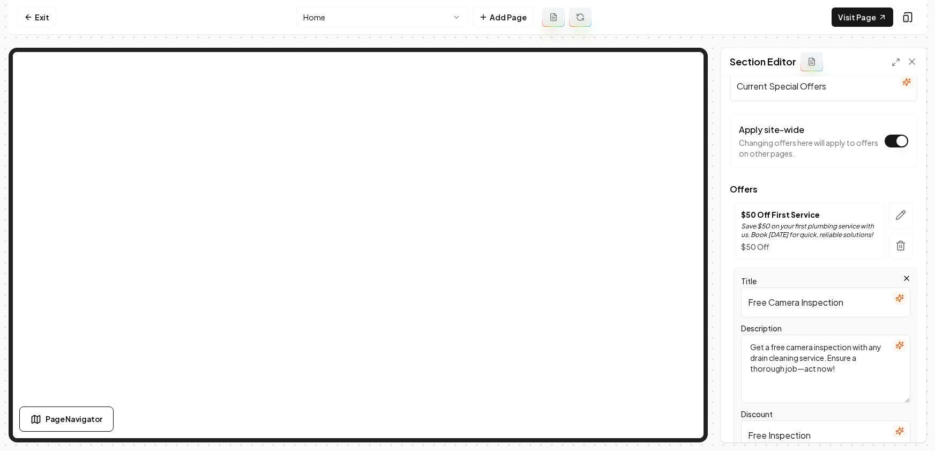
scroll to position [90, 0]
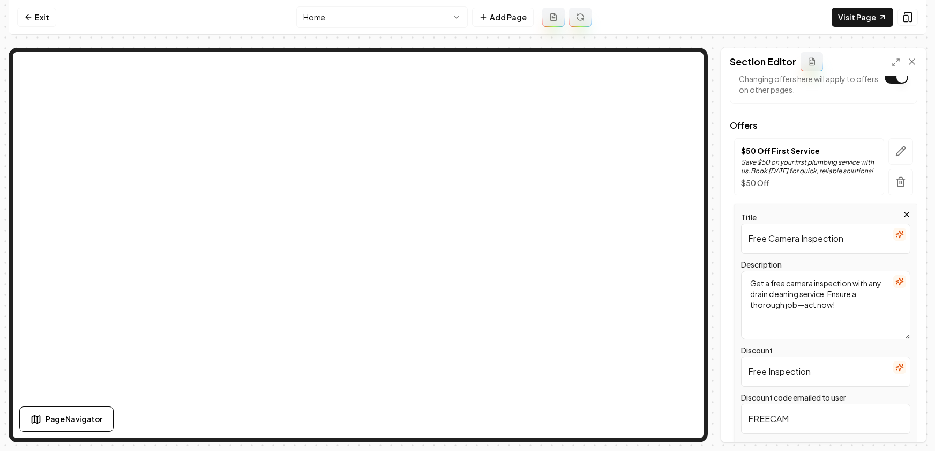
drag, startPoint x: 810, startPoint y: 371, endPoint x: 738, endPoint y: 369, distance: 71.8
click at [738, 370] on div "Title Free Camera Inspection Description Get a free camera inspection with any …" at bounding box center [825, 342] width 183 height 276
type input "10% Off"
drag, startPoint x: 853, startPoint y: 240, endPoint x: 728, endPoint y: 240, distance: 124.8
click at [728, 240] on div "Header Current Special Offers Apply site-wide Changing offers here will apply t…" at bounding box center [823, 258] width 205 height 365
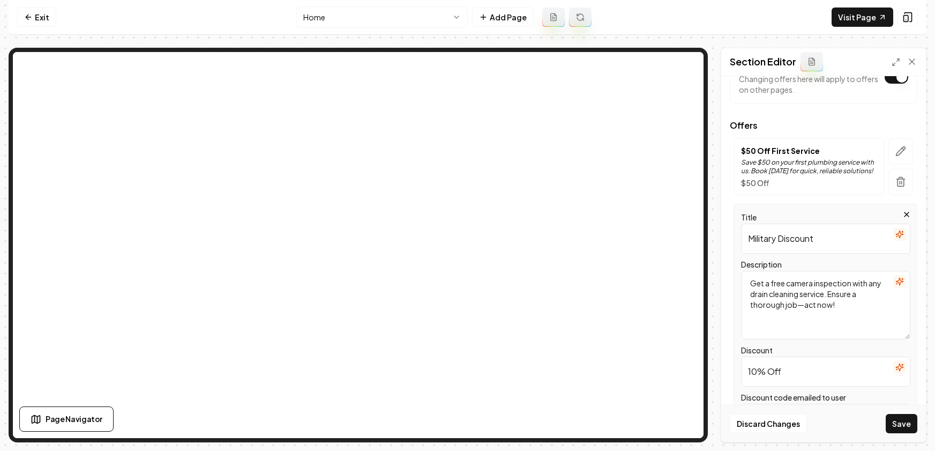
click at [895, 280] on icon "button" at bounding box center [899, 281] width 9 height 9
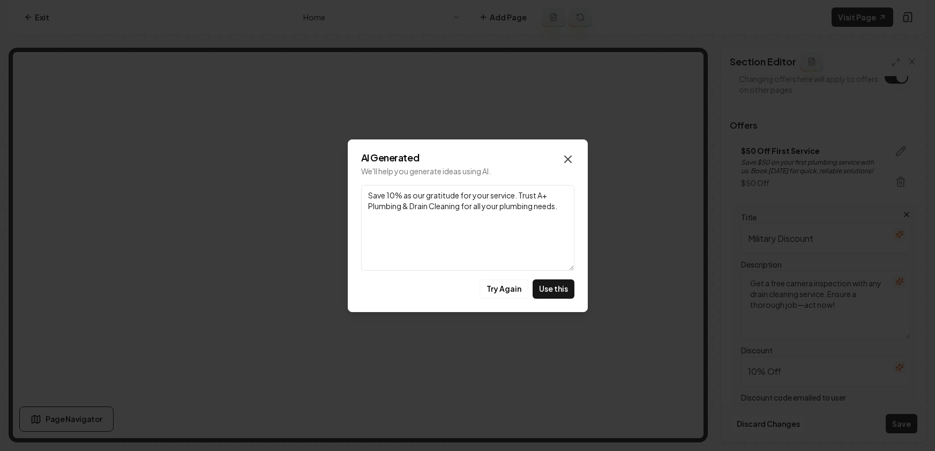
click at [567, 156] on icon "button" at bounding box center [568, 159] width 13 height 13
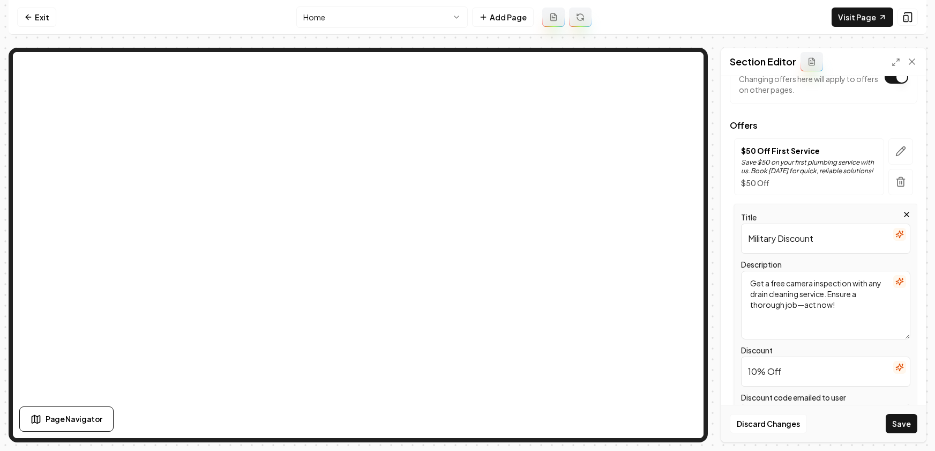
click at [747, 241] on input "Military Discount" at bounding box center [825, 238] width 169 height 30
type input "10% Military Discount"
click at [895, 278] on icon "button" at bounding box center [899, 281] width 9 height 9
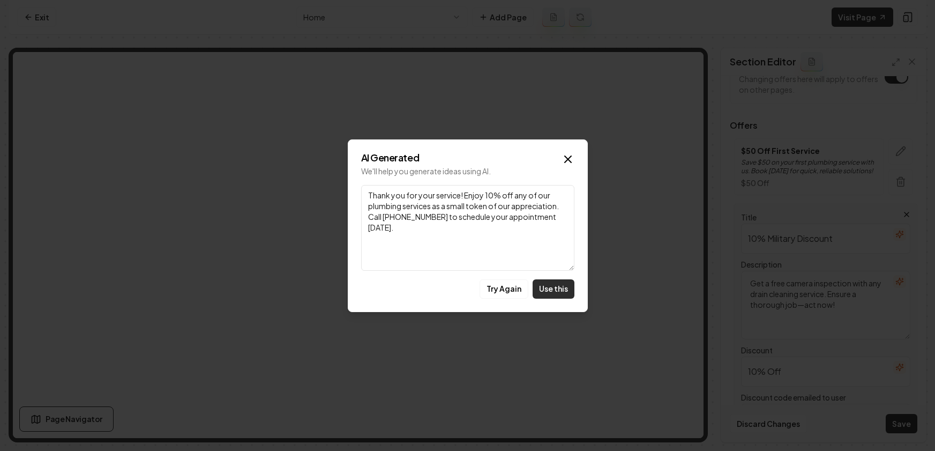
click at [545, 285] on button "Use this" at bounding box center [554, 288] width 42 height 19
type textarea "Thank you for your service! Enjoy 10% off any of our plumbing services as a sma…"
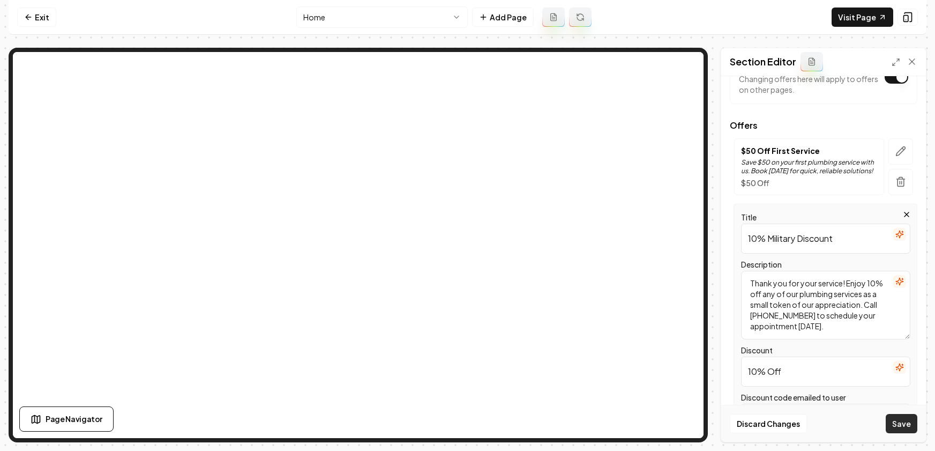
click at [909, 422] on button "Save" at bounding box center [902, 423] width 32 height 19
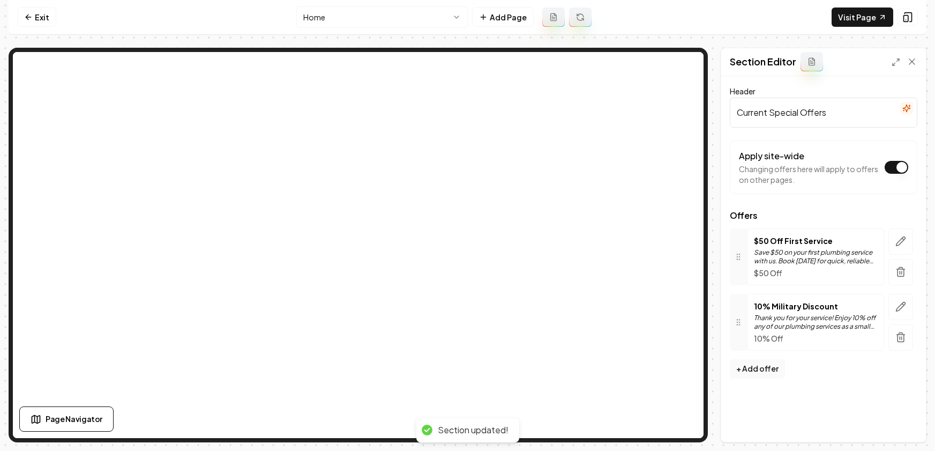
scroll to position [0, 0]
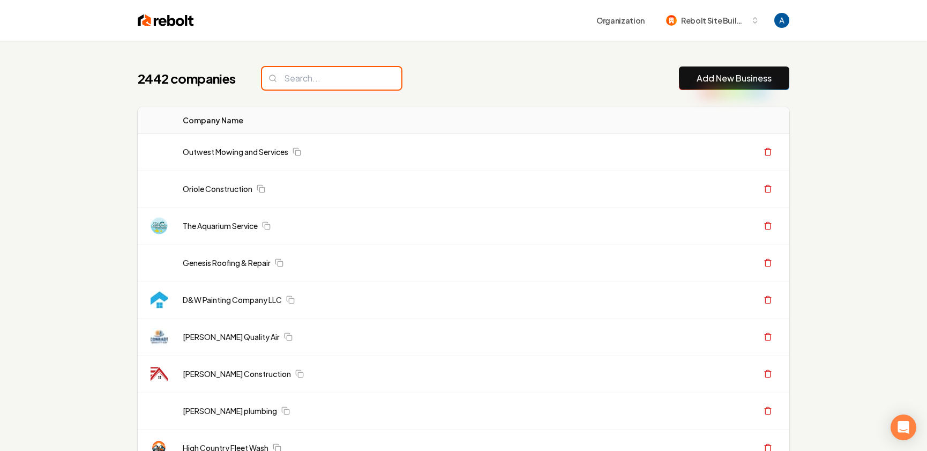
click at [316, 88] on input "search" at bounding box center [331, 78] width 139 height 23
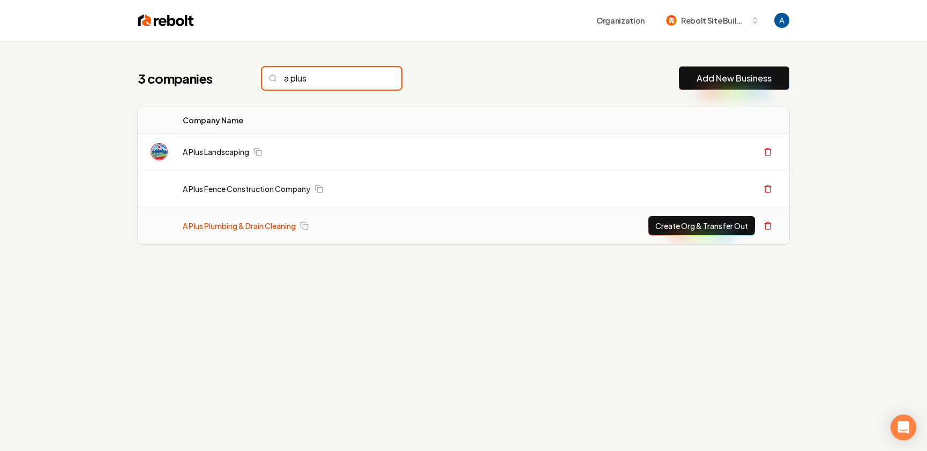
type input "a plus"
click at [209, 221] on link "A Plus Plumbing & Drain Cleaning" at bounding box center [239, 225] width 113 height 11
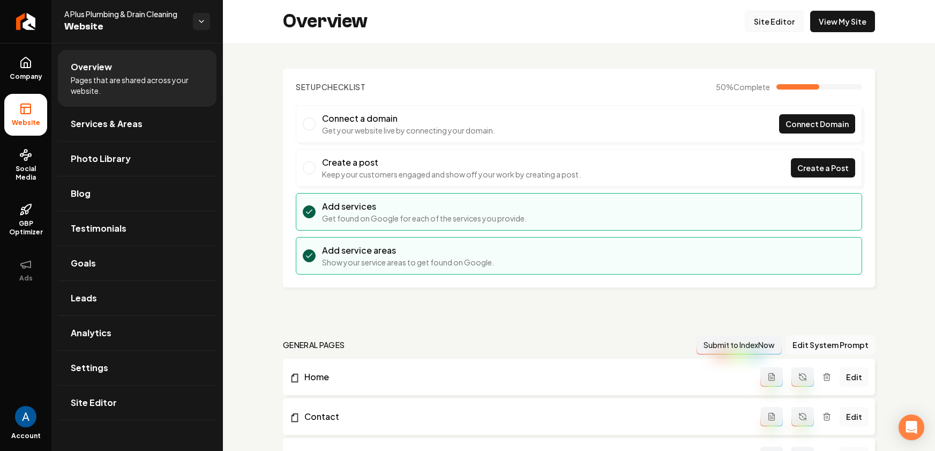
click at [776, 27] on link "Site Editor" at bounding box center [774, 21] width 59 height 21
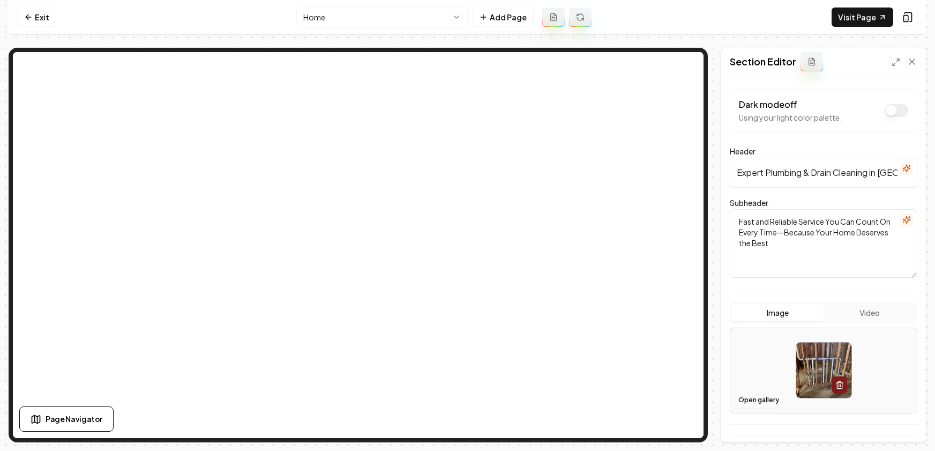
click at [760, 393] on button "Open gallery" at bounding box center [759, 399] width 48 height 17
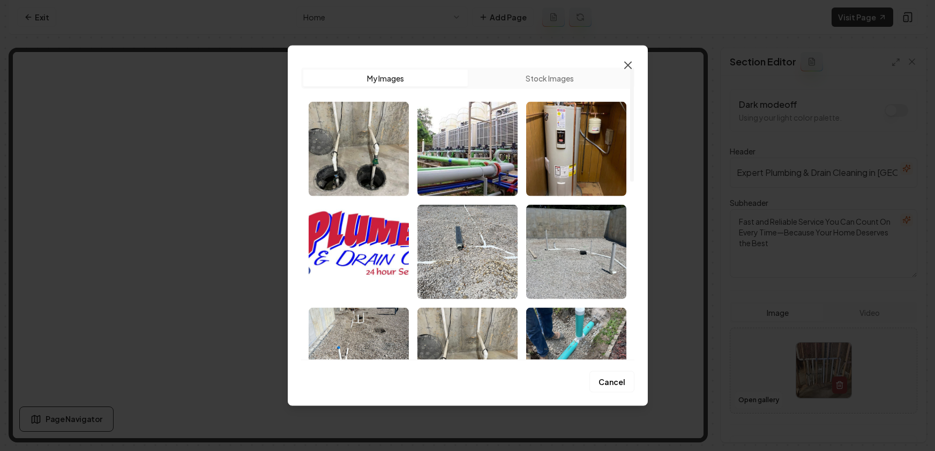
click at [629, 68] on icon "button" at bounding box center [628, 64] width 13 height 13
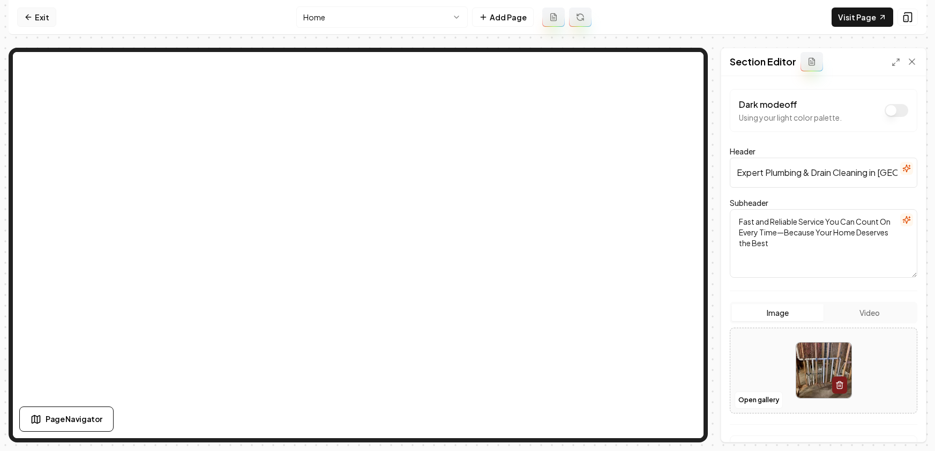
click at [38, 18] on link "Exit" at bounding box center [36, 17] width 39 height 19
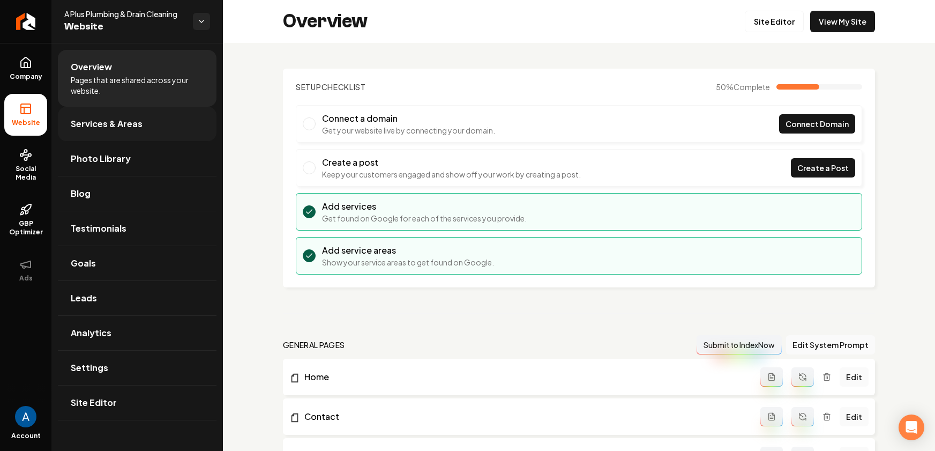
click at [106, 129] on span "Services & Areas" at bounding box center [107, 123] width 72 height 13
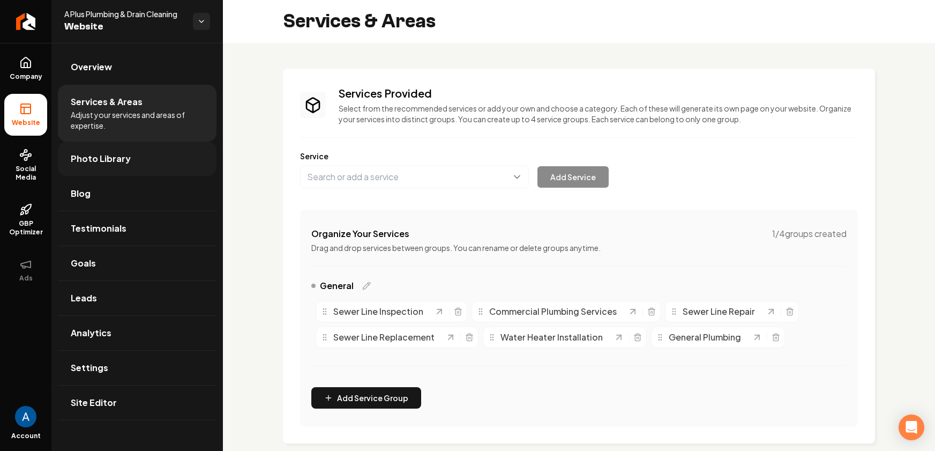
click at [110, 160] on span "Photo Library" at bounding box center [101, 158] width 60 height 13
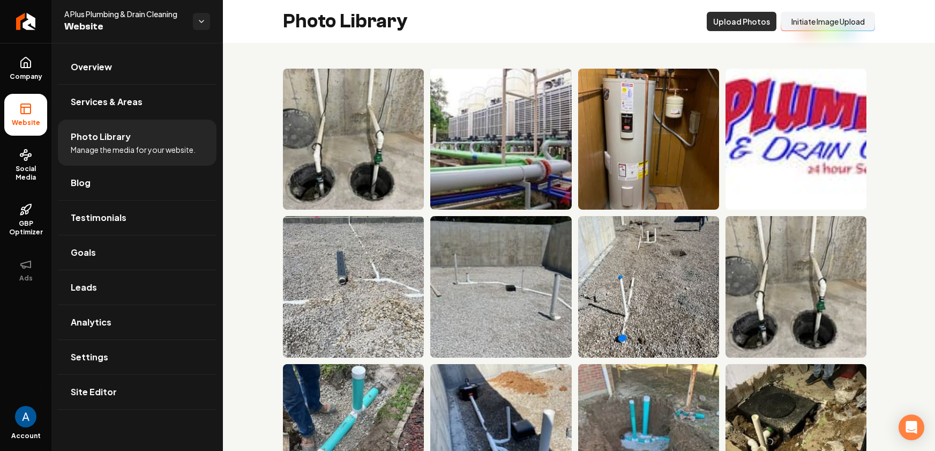
click at [740, 27] on button "Upload Photos" at bounding box center [742, 21] width 70 height 19
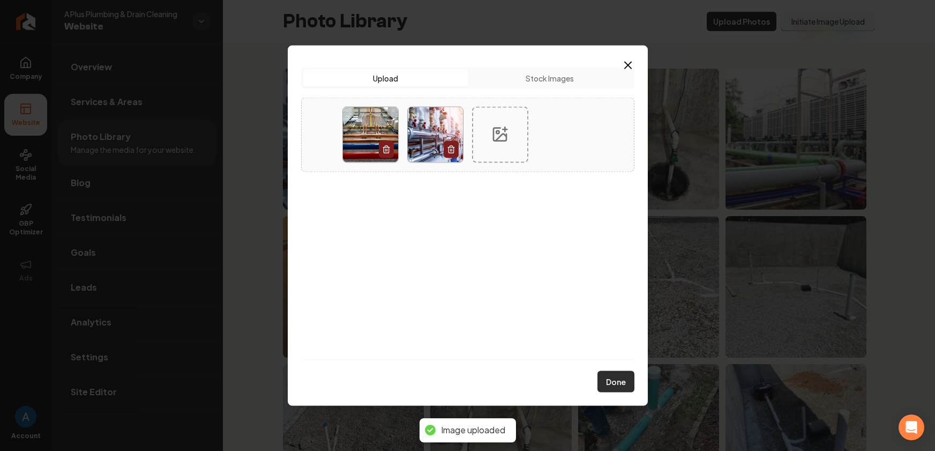
click at [615, 374] on button "Done" at bounding box center [615, 381] width 37 height 21
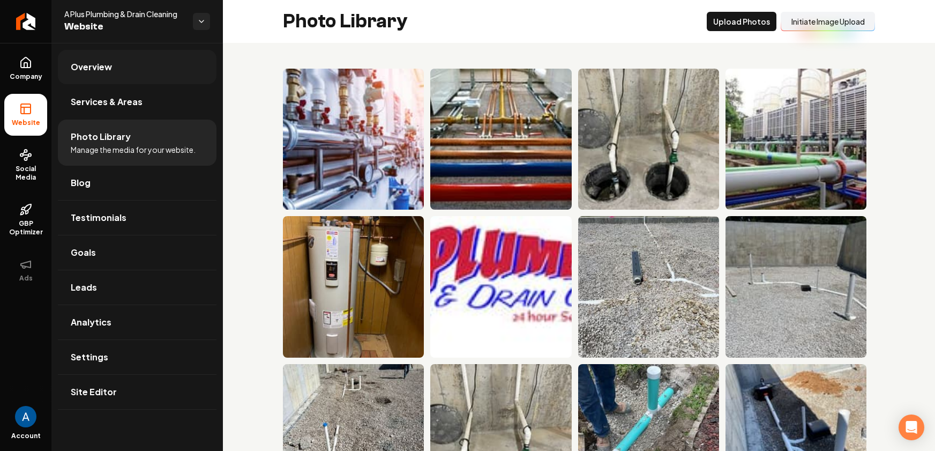
click at [93, 73] on link "Overview" at bounding box center [137, 67] width 159 height 34
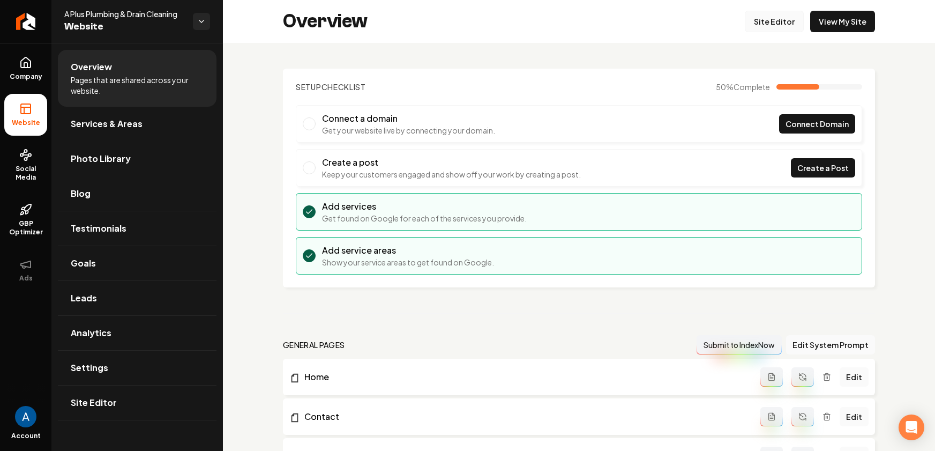
click at [753, 27] on link "Site Editor" at bounding box center [774, 21] width 59 height 21
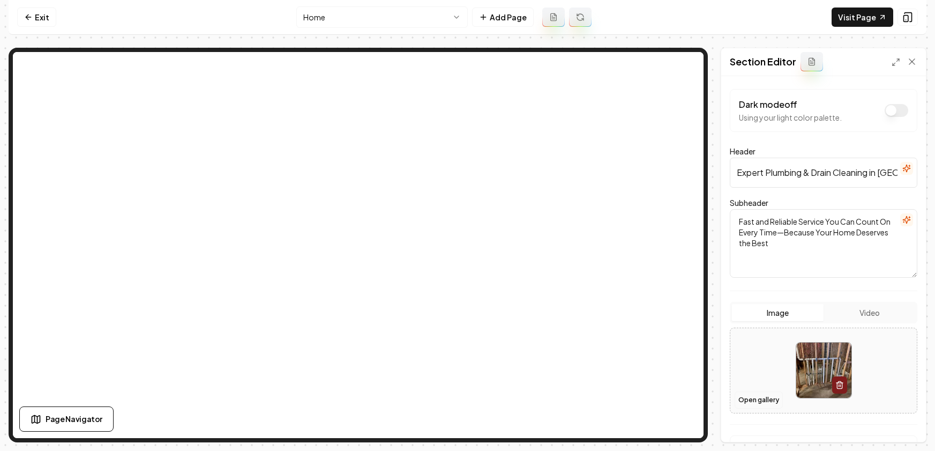
click at [752, 394] on button "Open gallery" at bounding box center [759, 399] width 48 height 17
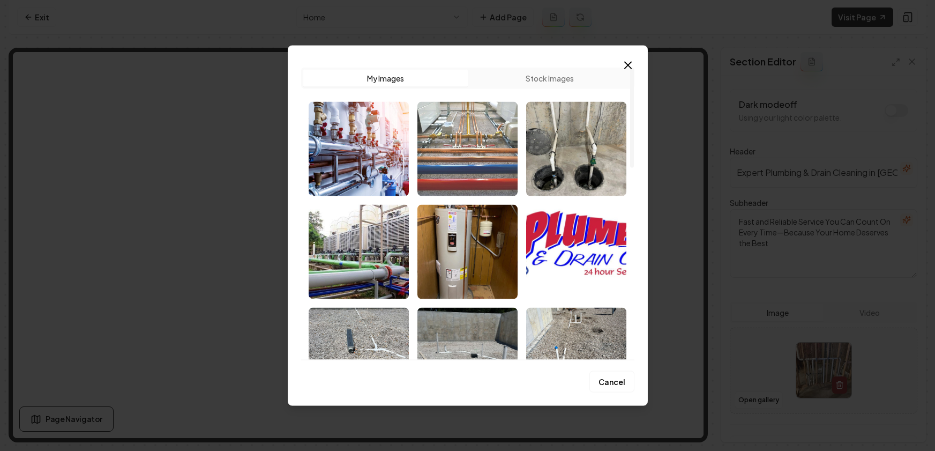
click at [488, 152] on img "Select image image_68cd961e5c7cd75eb840e7a1.jpg" at bounding box center [467, 148] width 100 height 94
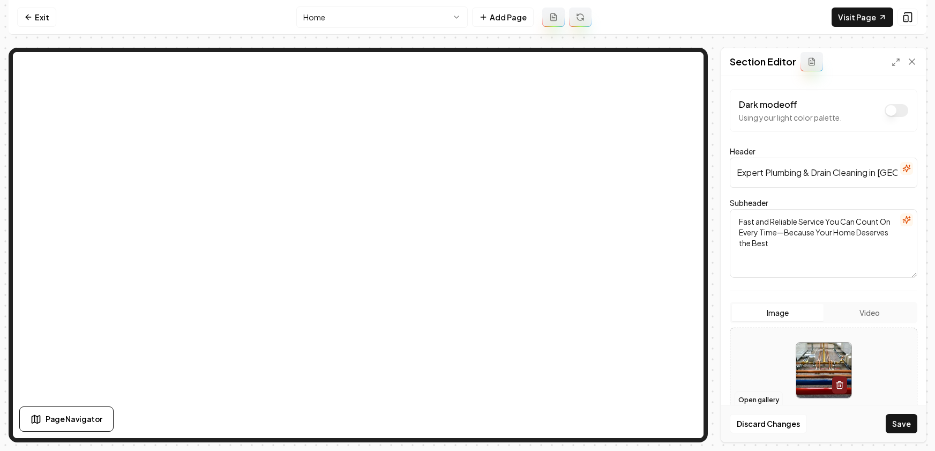
click at [760, 396] on button "Open gallery" at bounding box center [759, 399] width 48 height 17
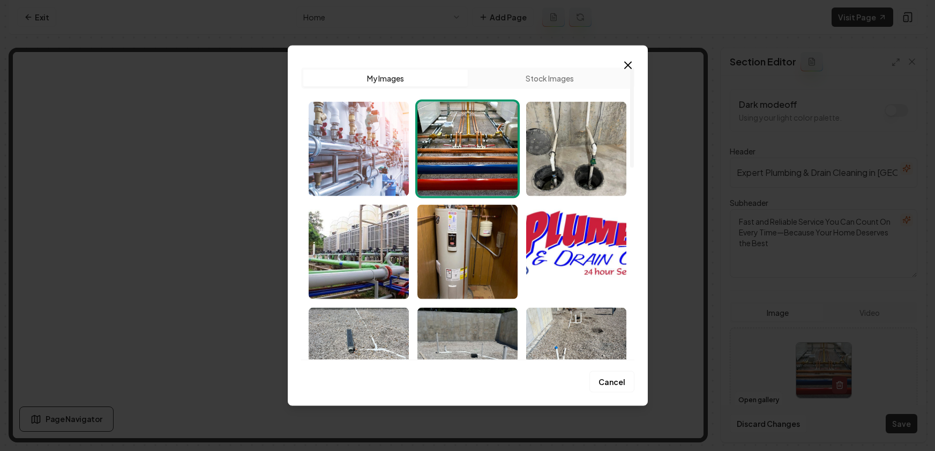
click at [362, 163] on img "Select image image_68cd96255c7cd75eb84120ec.jpg" at bounding box center [359, 148] width 100 height 94
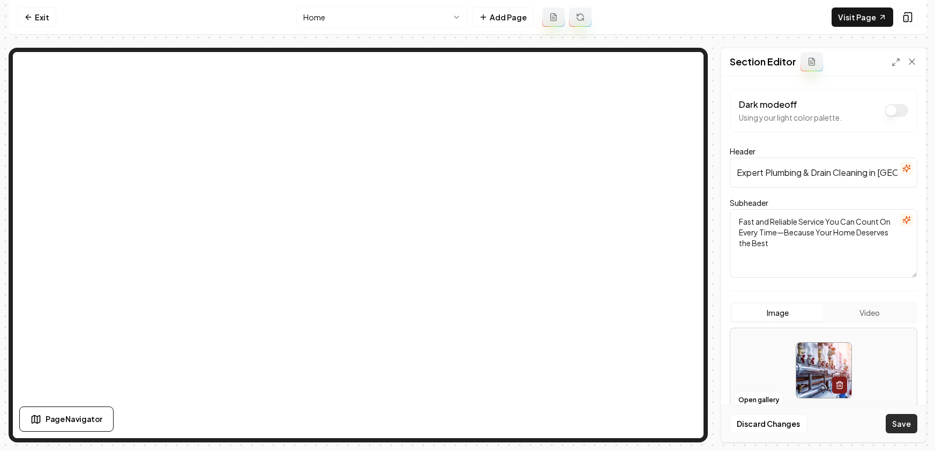
click at [912, 422] on button "Save" at bounding box center [902, 423] width 32 height 19
click at [762, 402] on button "Open gallery" at bounding box center [759, 399] width 48 height 17
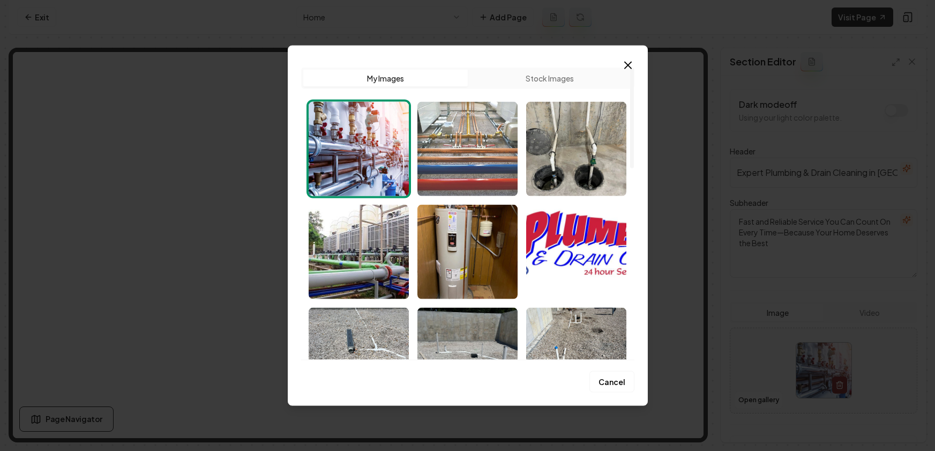
click at [467, 162] on img "Select image image_68cd961e5c7cd75eb840e7a1.jpg" at bounding box center [467, 148] width 100 height 94
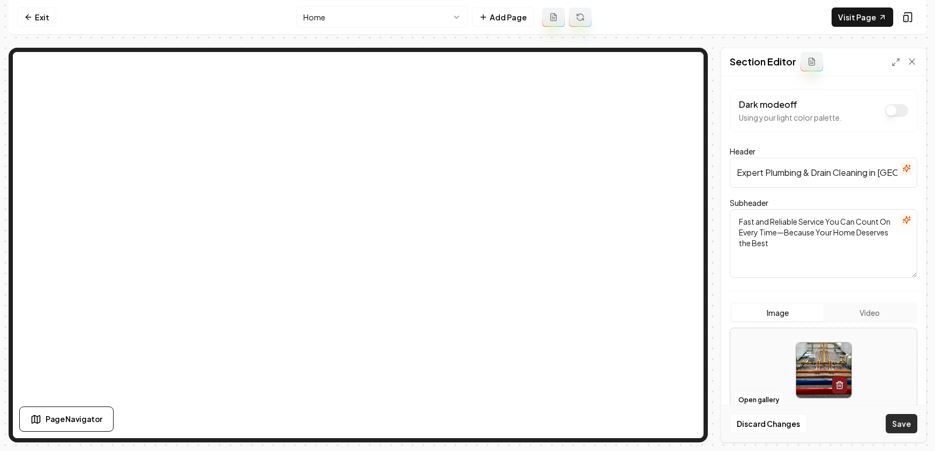
click at [898, 418] on button "Save" at bounding box center [902, 423] width 32 height 19
click at [872, 19] on link "Visit Page" at bounding box center [863, 17] width 62 height 19
click at [765, 393] on button "Open gallery" at bounding box center [759, 399] width 48 height 17
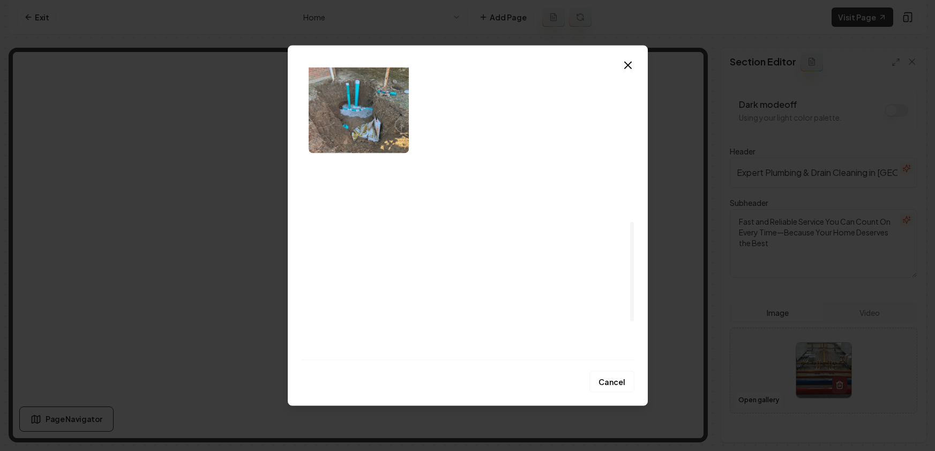
scroll to position [450, 0]
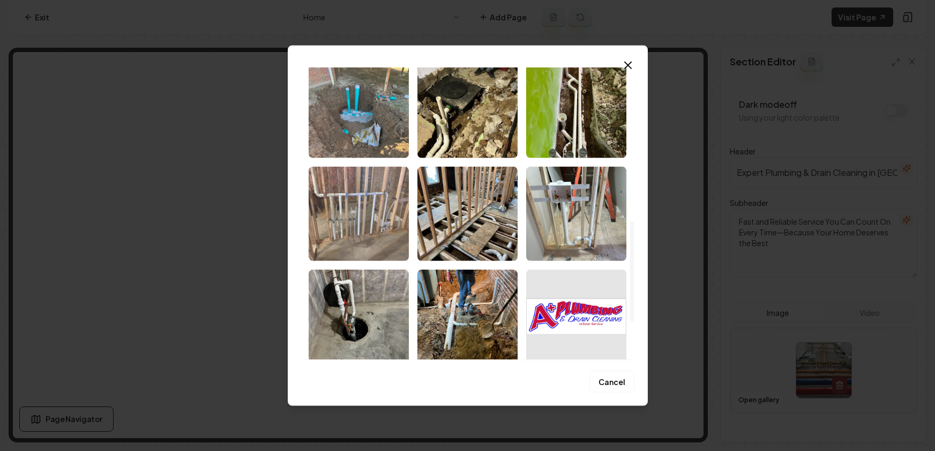
click at [364, 215] on img "Select image image_68caf8d45c7cd75eb868fdfb.jpeg" at bounding box center [359, 213] width 100 height 94
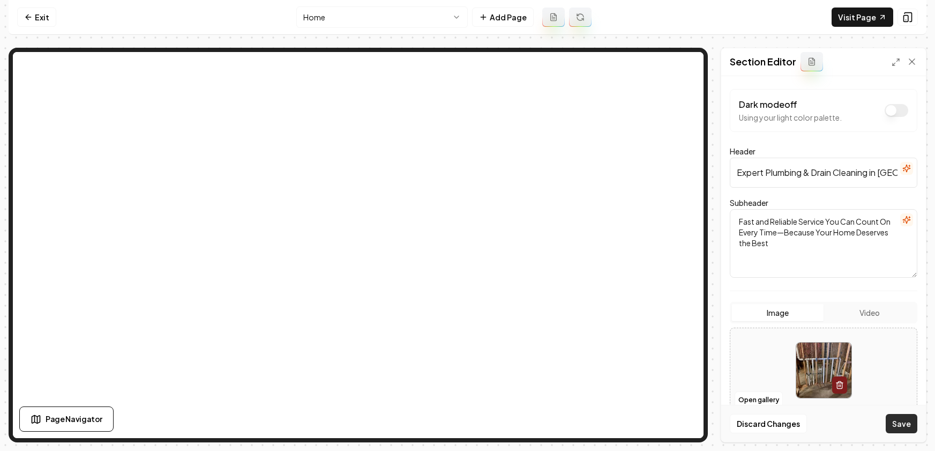
click at [908, 427] on button "Save" at bounding box center [902, 423] width 32 height 19
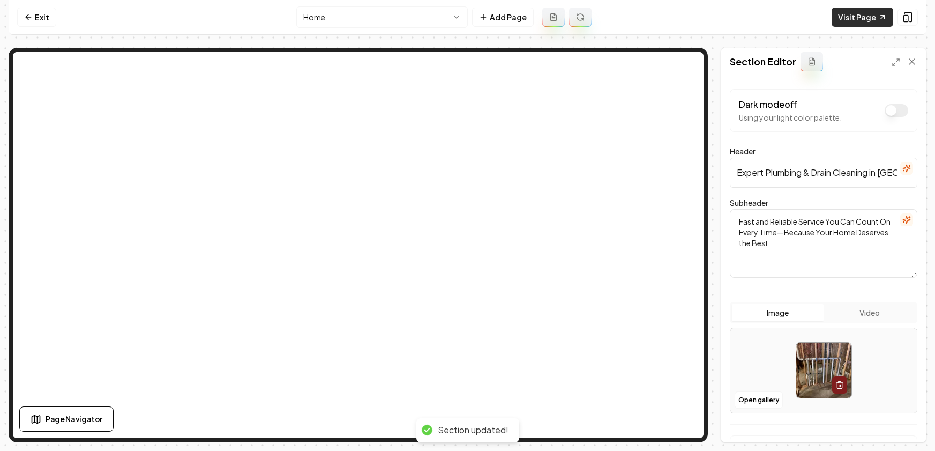
click at [848, 26] on link "Visit Page" at bounding box center [863, 17] width 62 height 19
click at [38, 17] on link "Exit" at bounding box center [36, 17] width 39 height 19
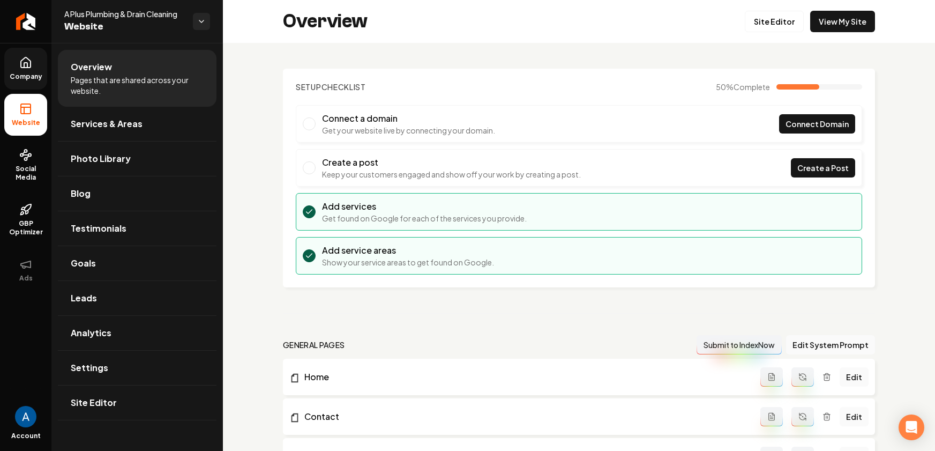
click at [30, 70] on link "Company" at bounding box center [25, 69] width 43 height 42
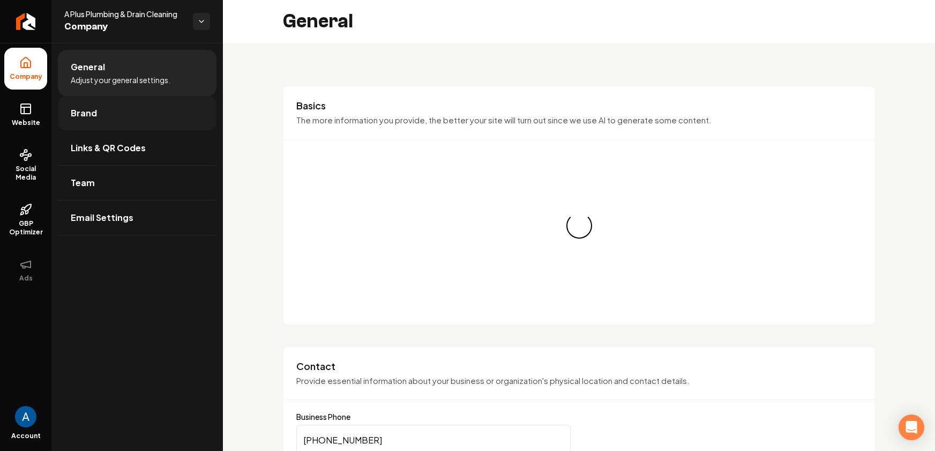
click at [111, 129] on link "Brand" at bounding box center [137, 113] width 159 height 34
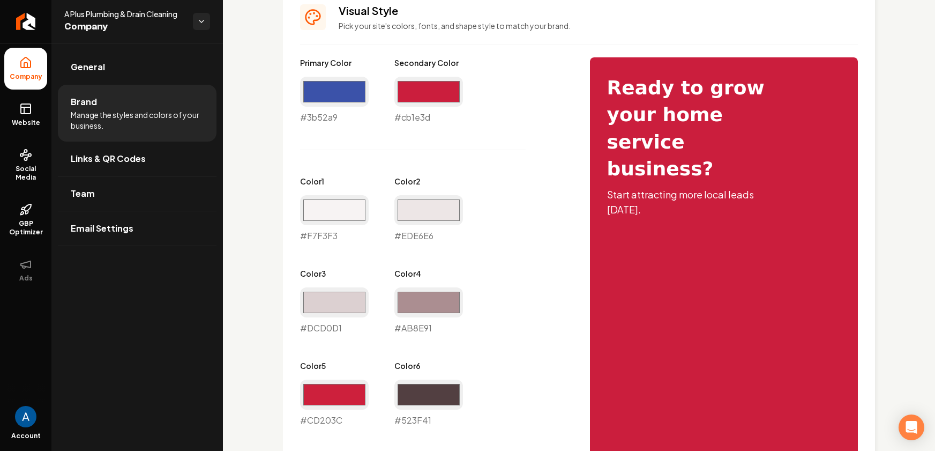
scroll to position [485, 0]
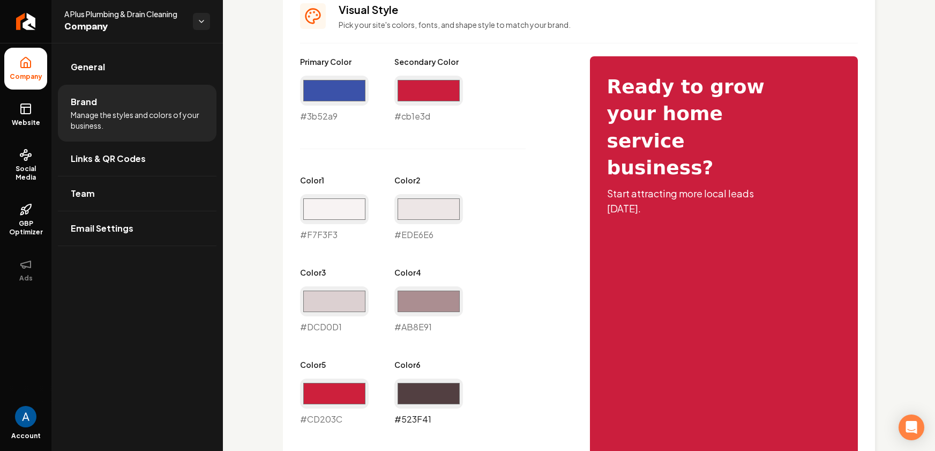
click at [431, 398] on input "#523f41" at bounding box center [428, 393] width 69 height 30
type input "#cb1e3d"
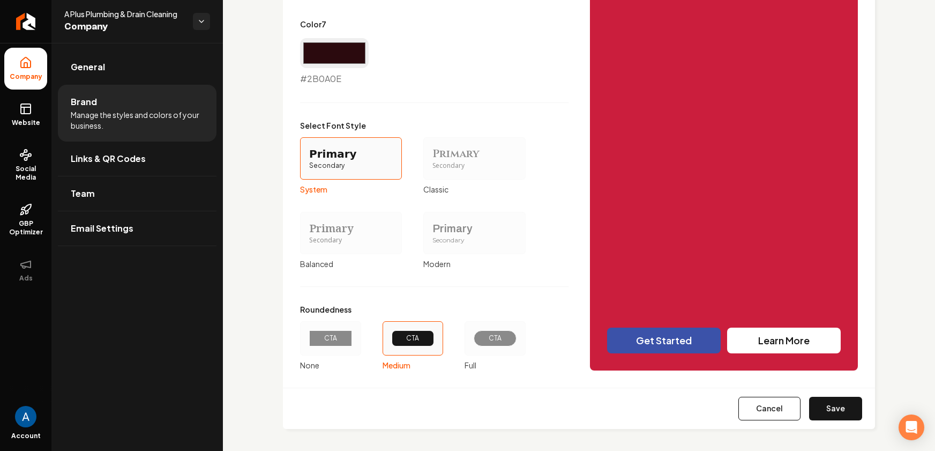
scroll to position [922, 0]
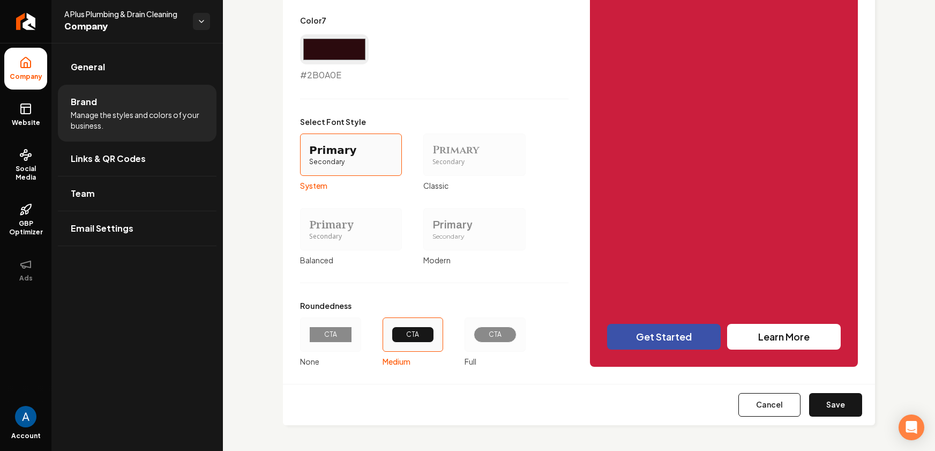
click at [492, 339] on div "CTA" at bounding box center [495, 334] width 43 height 16
click at [473, 339] on button "CTA Full" at bounding box center [468, 334] width 9 height 9
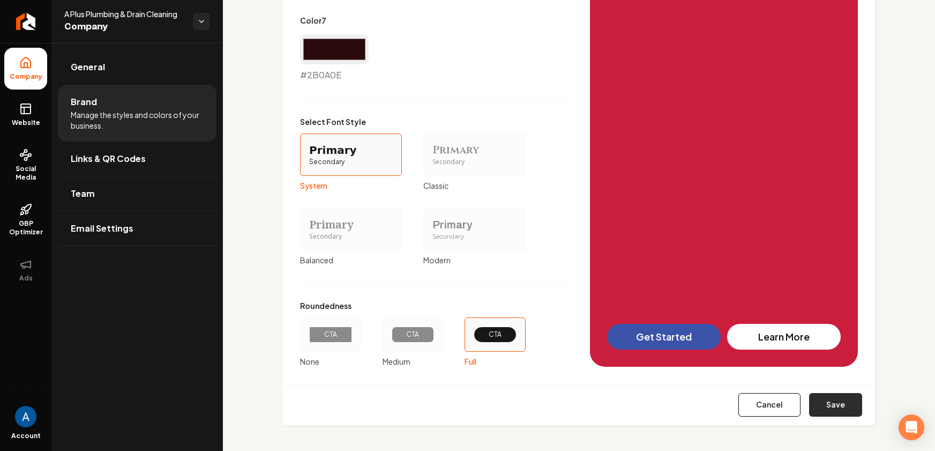
click at [825, 405] on button "Save" at bounding box center [835, 405] width 53 height 24
type input "#f7f3f3"
type input "#ede6e6"
type input "#dcd0d1"
type input "#ab8e91"
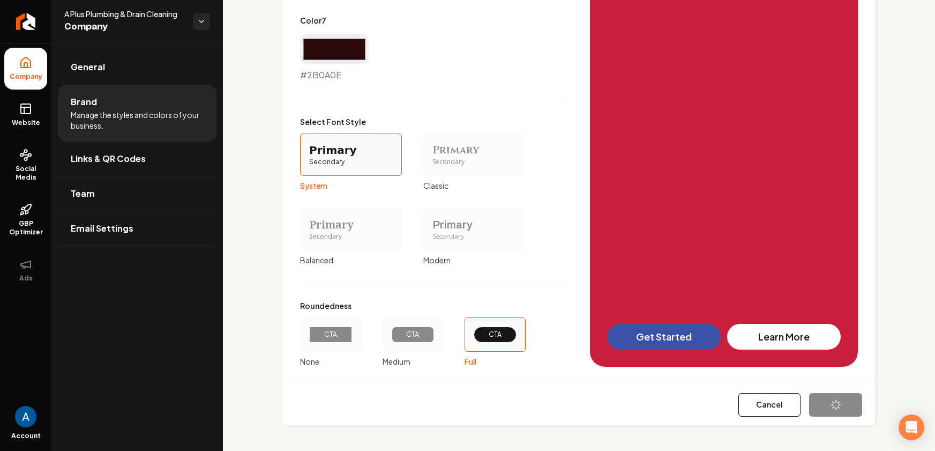
type input "#cd203c"
type input "#2b0a0e"
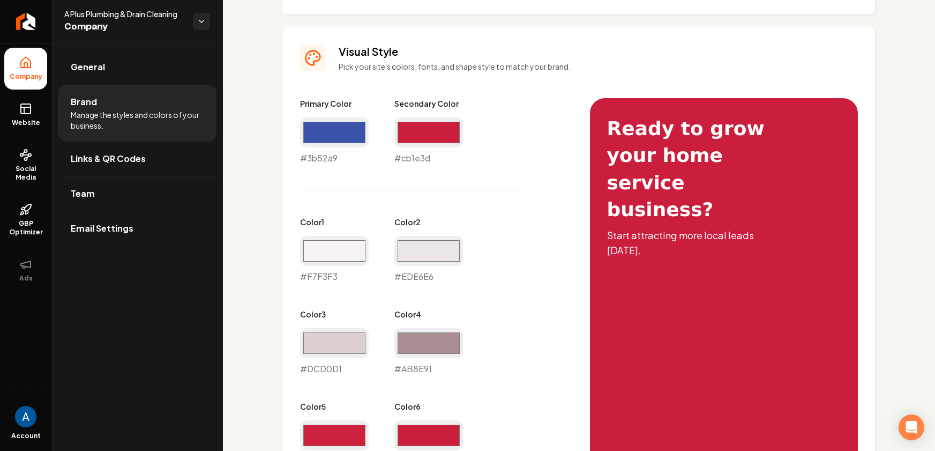
scroll to position [123, 0]
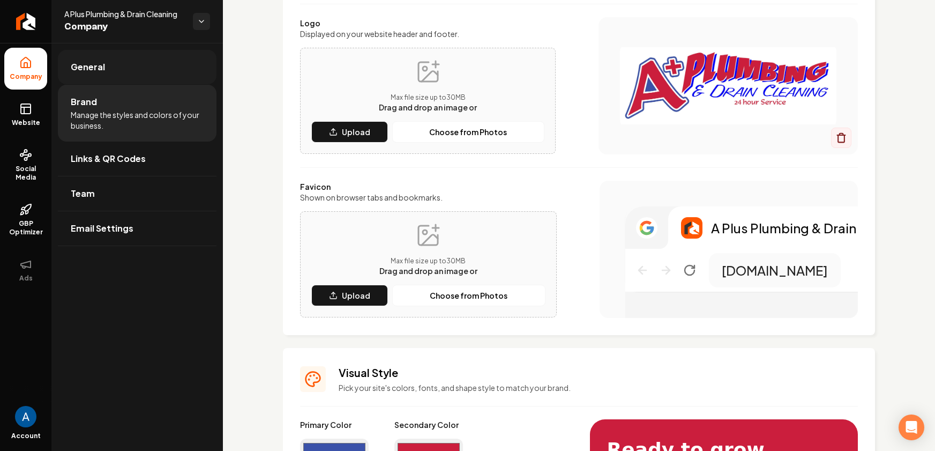
click at [84, 65] on span "General" at bounding box center [88, 67] width 34 height 13
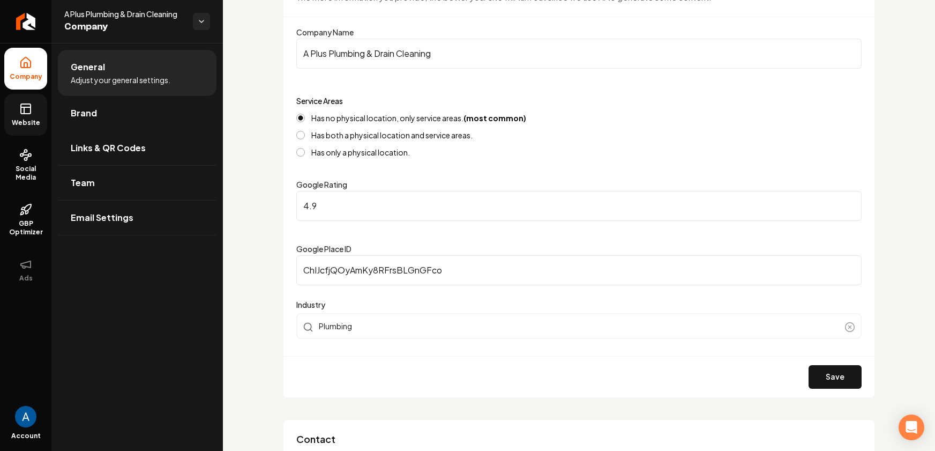
click at [33, 116] on link "Website" at bounding box center [25, 115] width 43 height 42
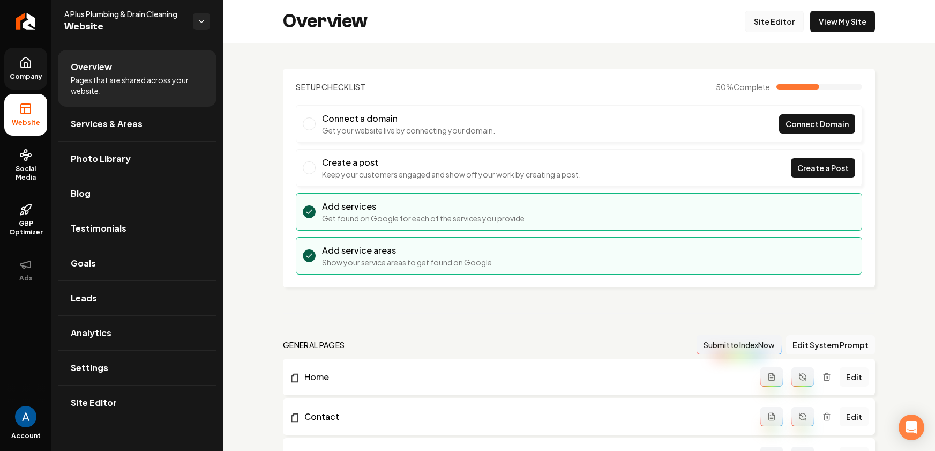
click at [767, 21] on link "Site Editor" at bounding box center [774, 21] width 59 height 21
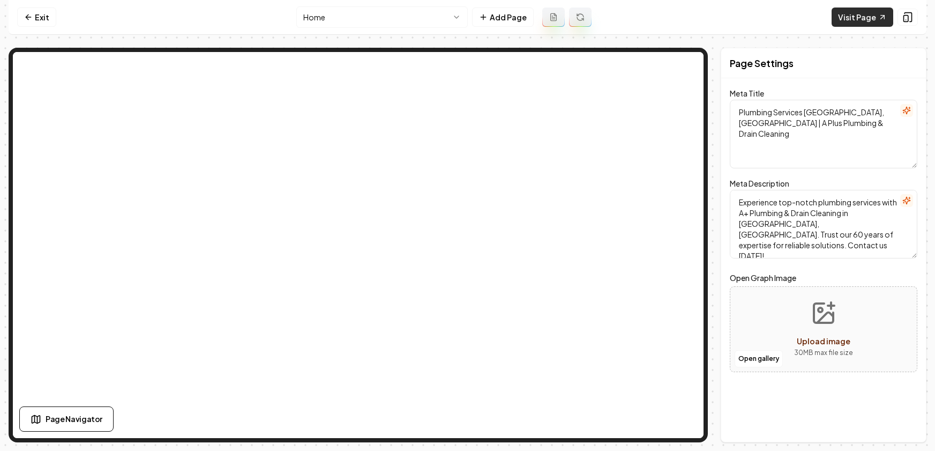
click at [855, 15] on link "Visit Page" at bounding box center [863, 17] width 62 height 19
click at [31, 18] on icon at bounding box center [28, 17] width 9 height 9
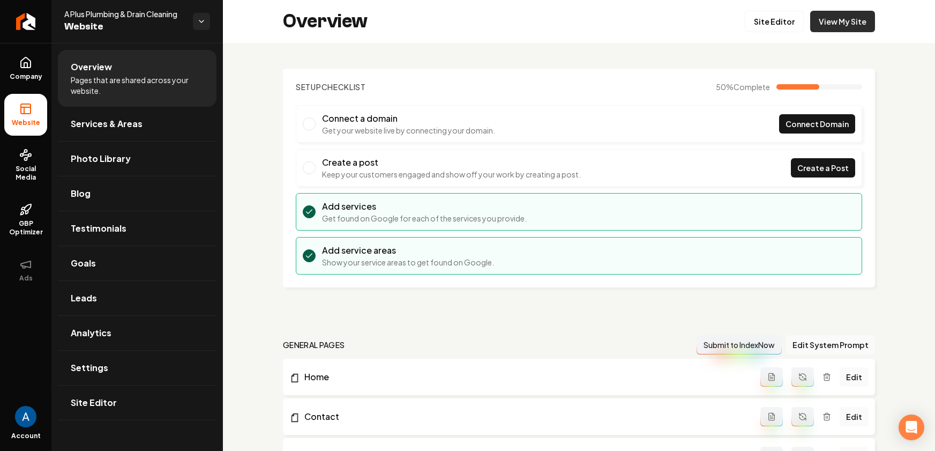
click at [817, 27] on link "View My Site" at bounding box center [842, 21] width 65 height 21
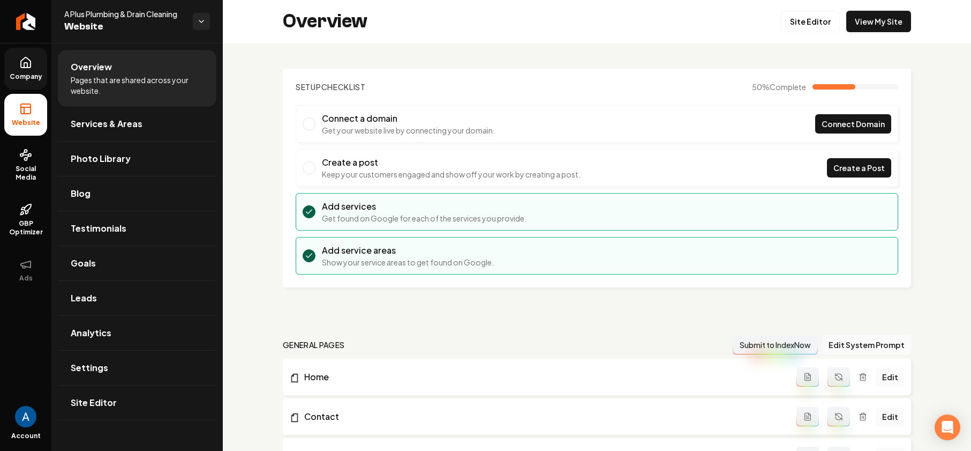
click at [21, 72] on span "Company" at bounding box center [25, 76] width 41 height 9
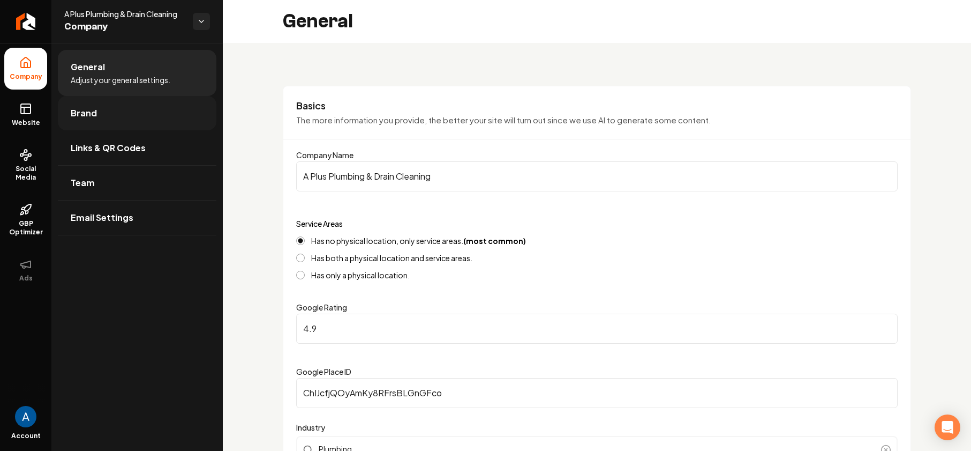
click at [83, 114] on span "Brand" at bounding box center [84, 113] width 26 height 13
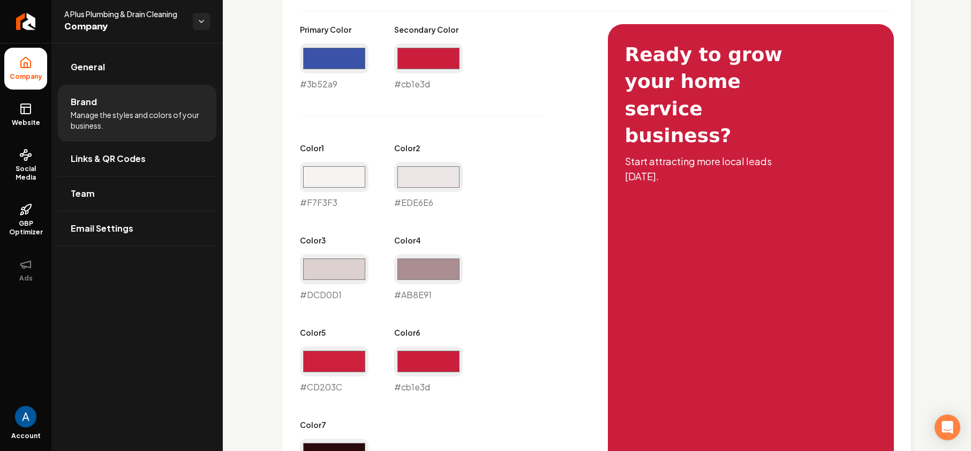
scroll to position [517, 0]
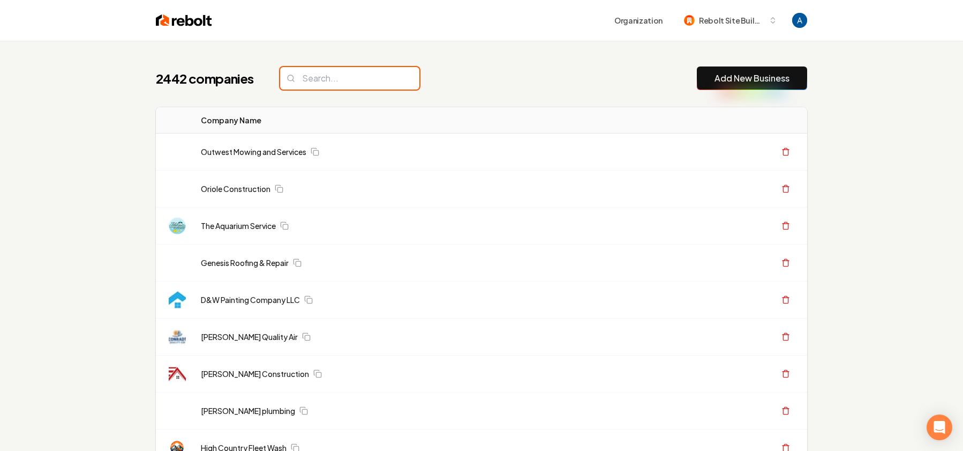
click at [348, 78] on input "search" at bounding box center [349, 78] width 139 height 23
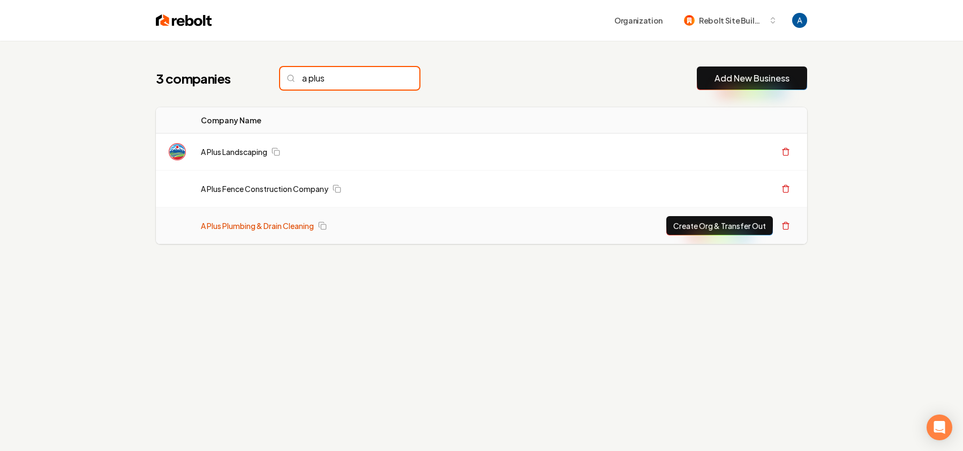
type input "a plus"
click at [241, 221] on link "A Plus Plumbing & Drain Cleaning" at bounding box center [257, 225] width 113 height 11
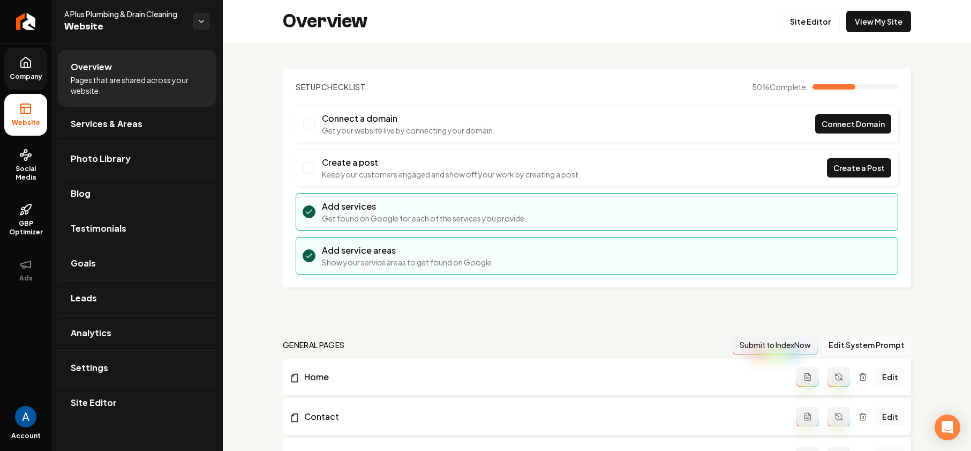
click at [28, 68] on icon at bounding box center [25, 62] width 13 height 13
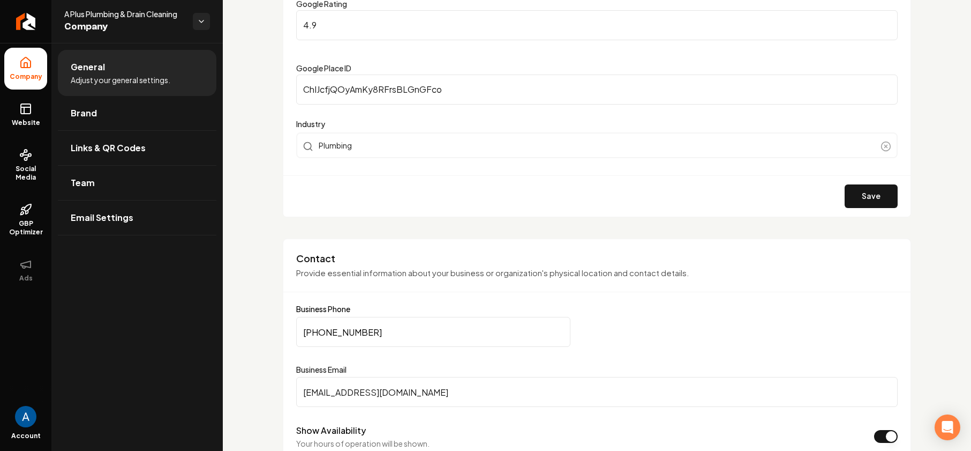
scroll to position [276, 0]
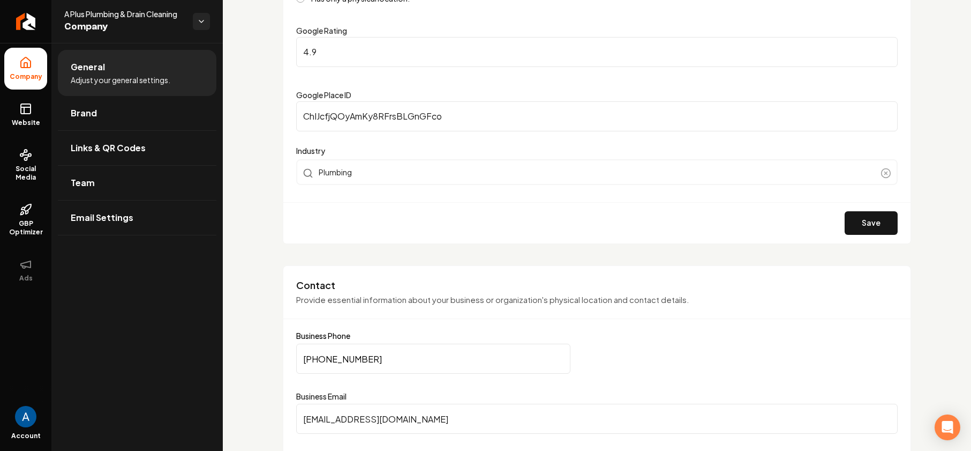
click at [331, 47] on input "4.9" at bounding box center [597, 52] width 602 height 30
type input "4"
click at [860, 226] on button "Save" at bounding box center [871, 223] width 53 height 24
type input "5"
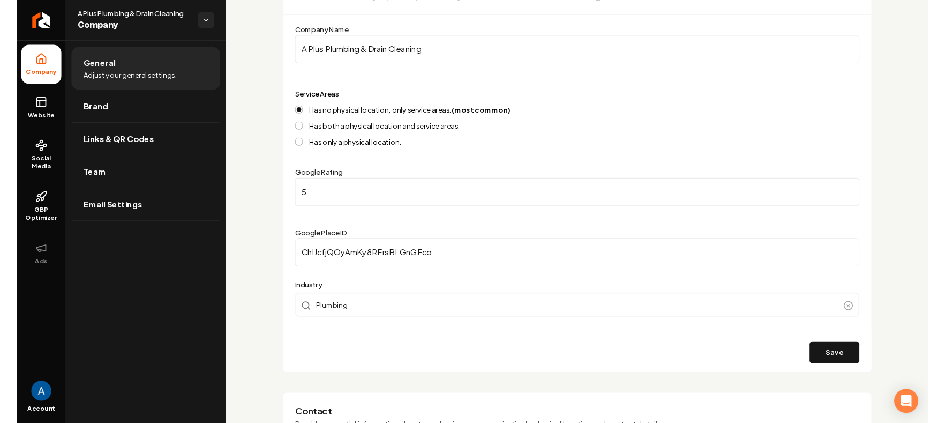
scroll to position [123, 0]
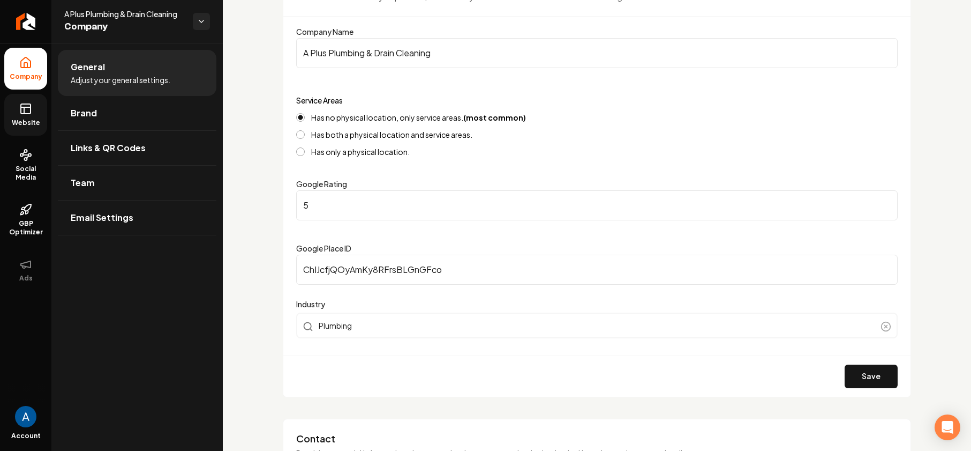
click at [28, 119] on span "Website" at bounding box center [26, 122] width 37 height 9
